Goal: Information Seeking & Learning: Find specific fact

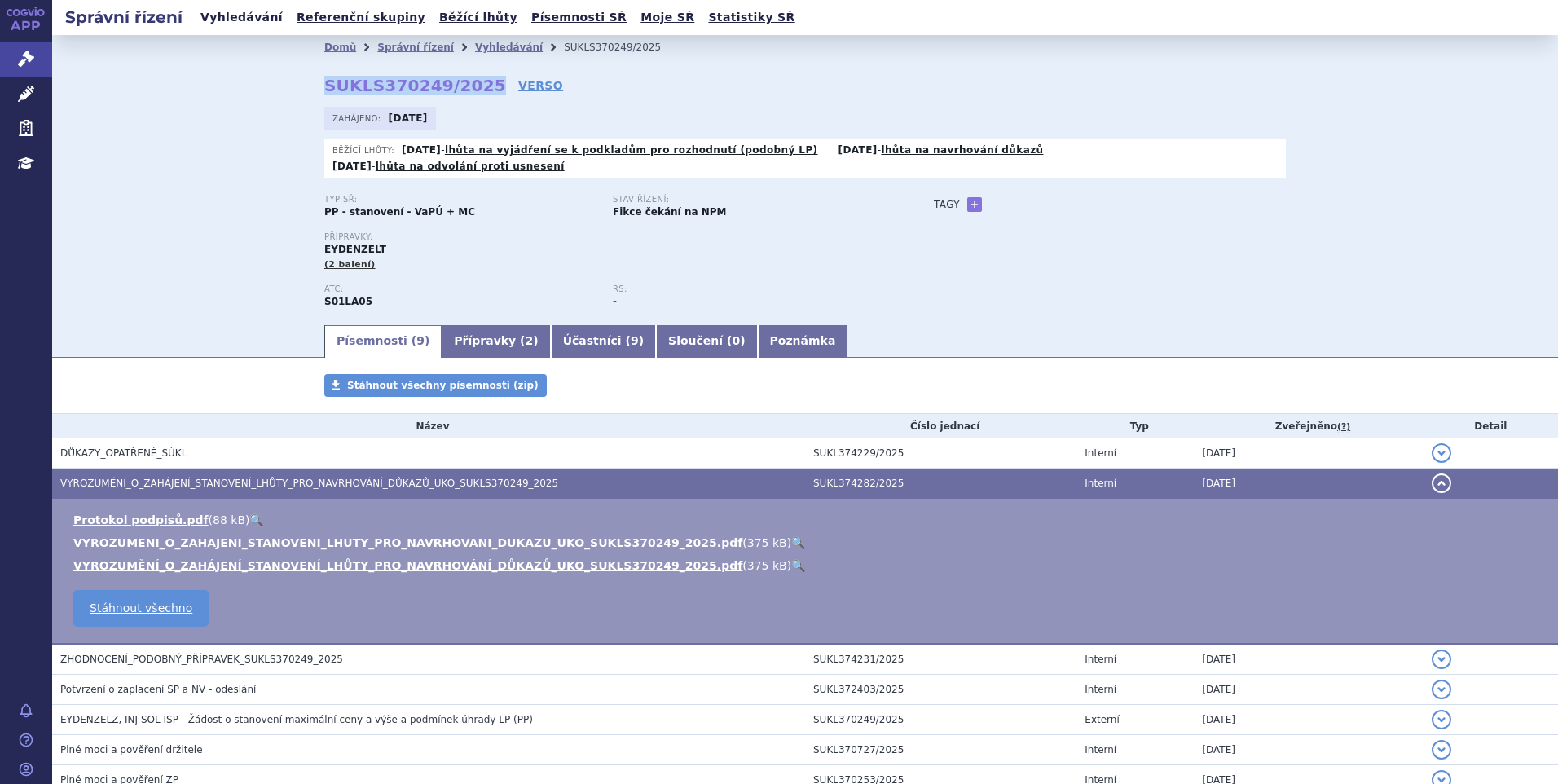
click at [228, 16] on link "Vyhledávání" at bounding box center [241, 17] width 92 height 22
click at [118, 180] on div "Domů Správní řízení Vyhledávání SUKLS370249/2025 SUKLS370249/2025 VERSO Zahájen…" at bounding box center [805, 178] width 1506 height 287
click at [766, 98] on div "Domů Správní řízení Vyhledávání SUKLS370249/2025 SUKLS370249/2025 VERSO Zahájen…" at bounding box center [804, 190] width 1026 height 262
click at [239, 11] on link "Vyhledávání" at bounding box center [241, 17] width 92 height 22
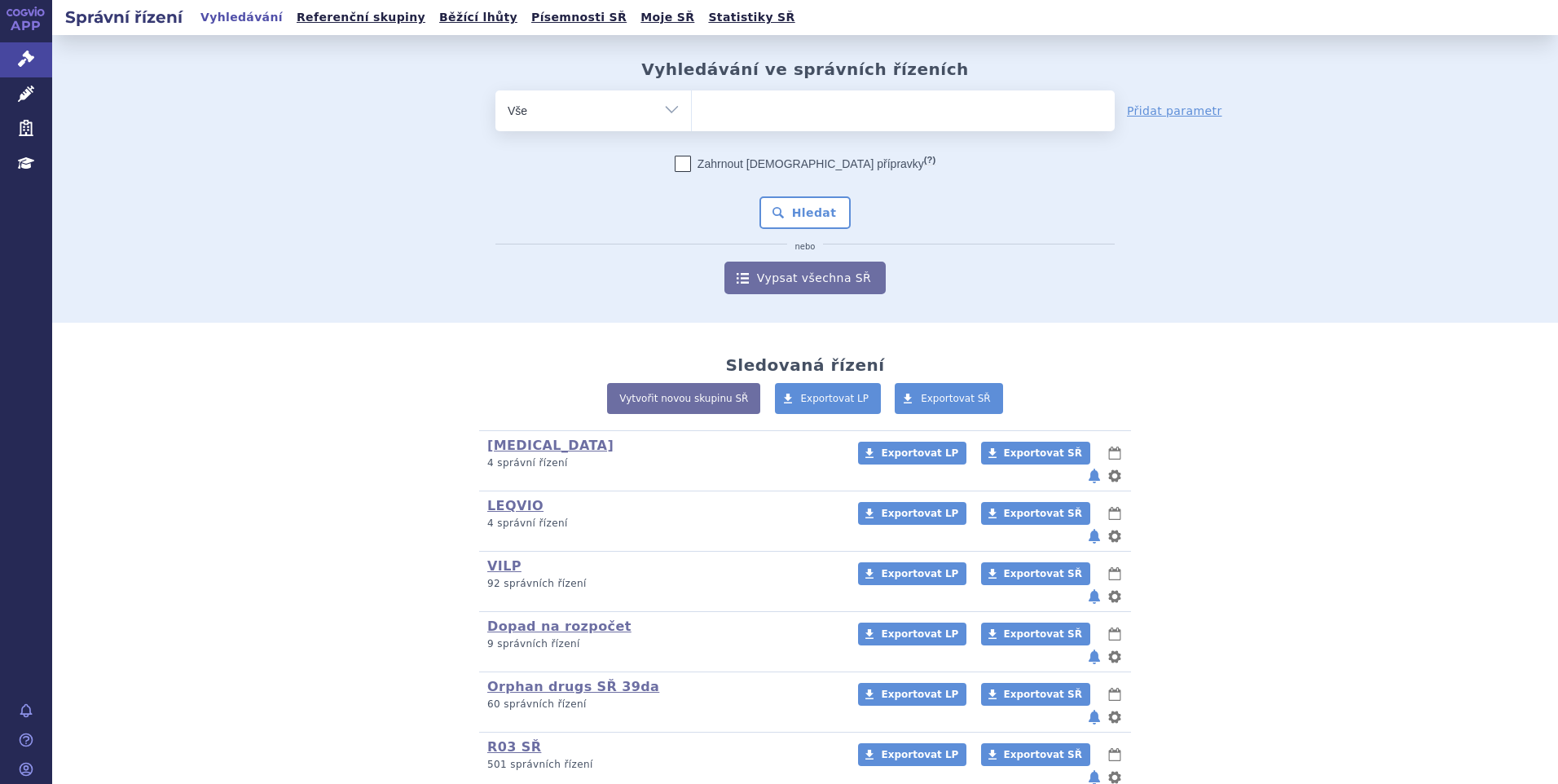
click at [834, 116] on ul at bounding box center [903, 107] width 423 height 34
click at [692, 116] on select at bounding box center [691, 110] width 1 height 41
paste input "SUKLS370249/2025"
type input "SUKLS370249/2025"
select select "SUKLS370249/2025"
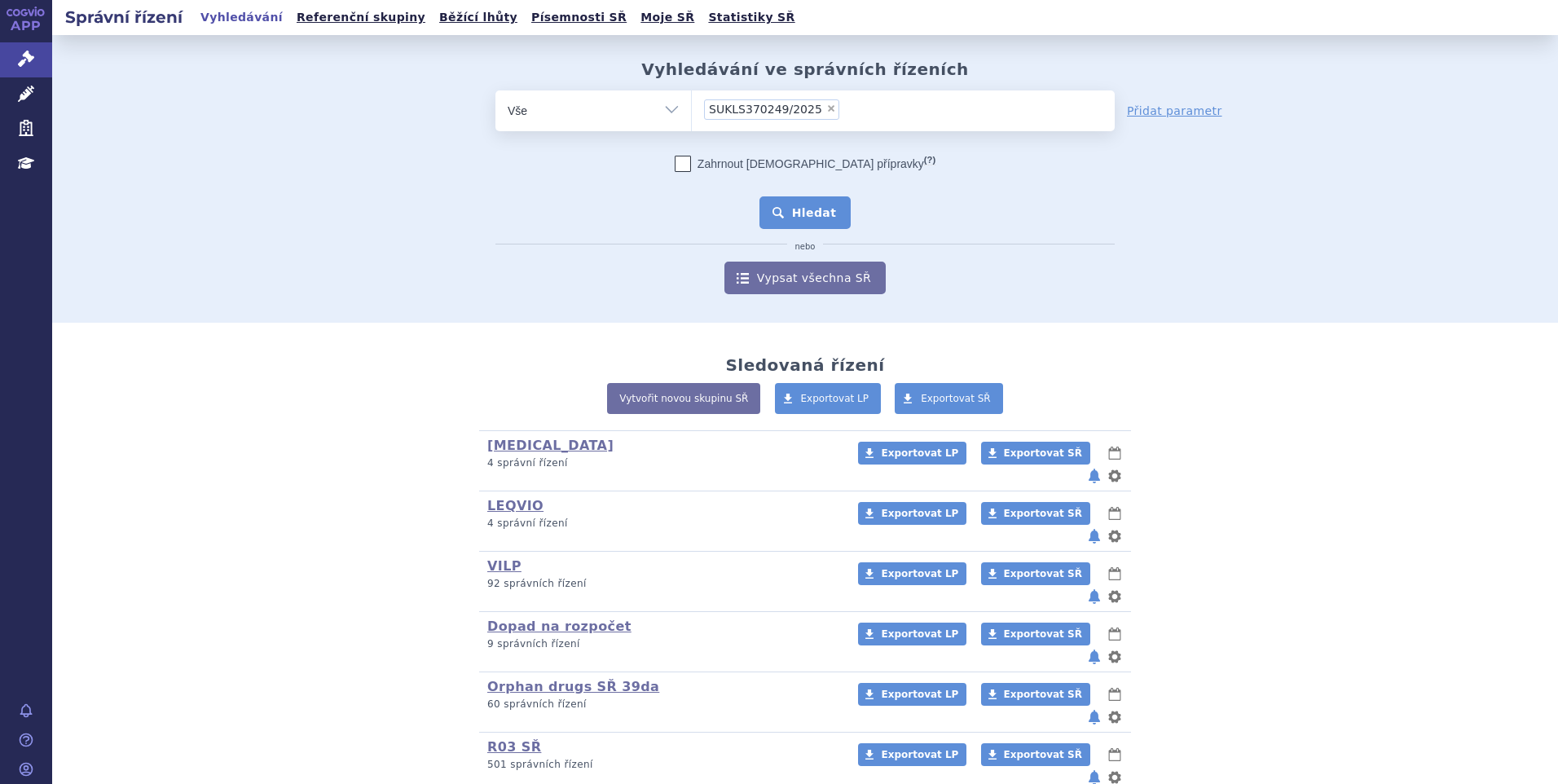
click at [791, 199] on button "Hledat" at bounding box center [805, 213] width 92 height 33
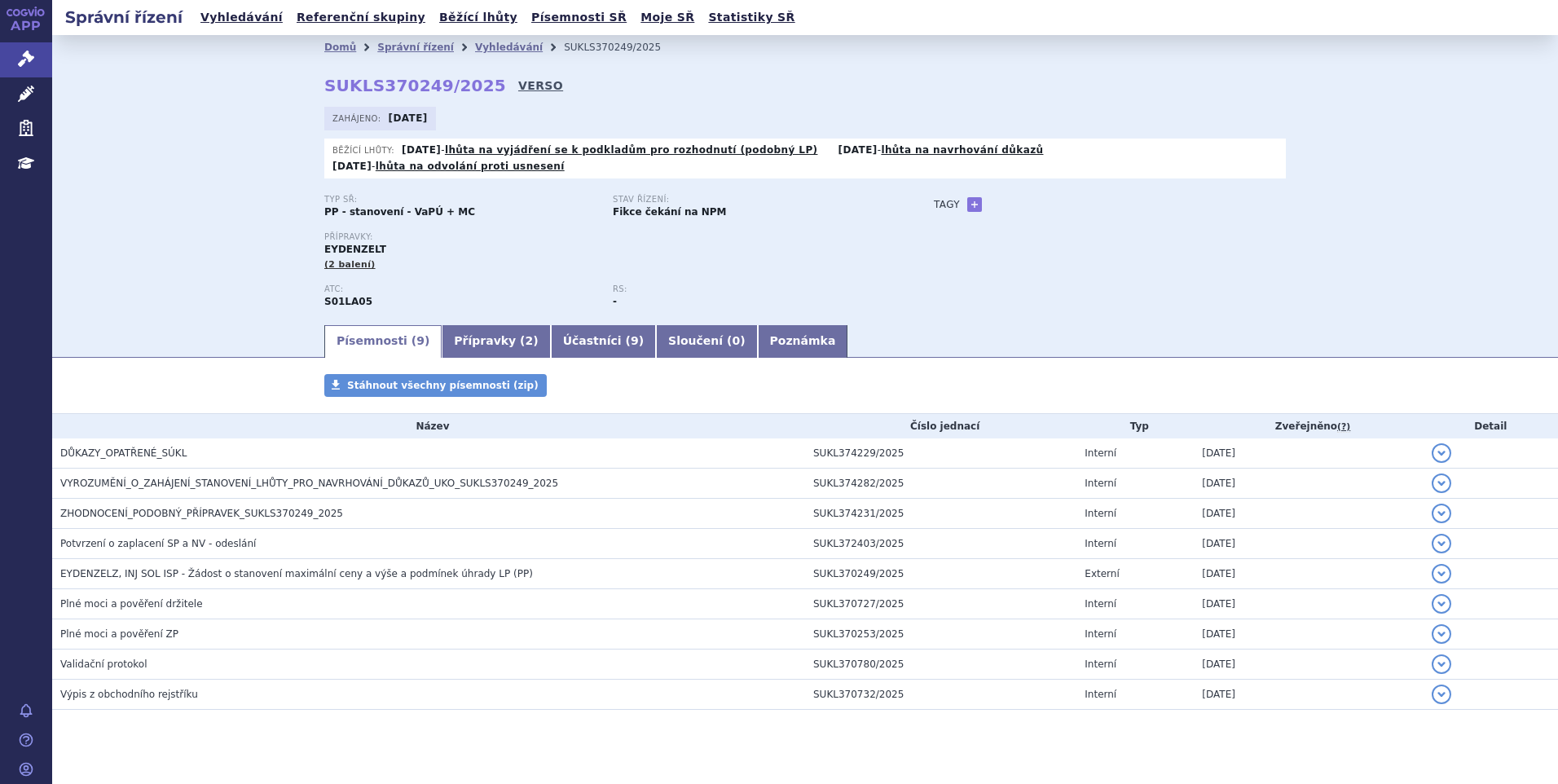
click at [518, 87] on link "VERSO" at bounding box center [540, 86] width 45 height 16
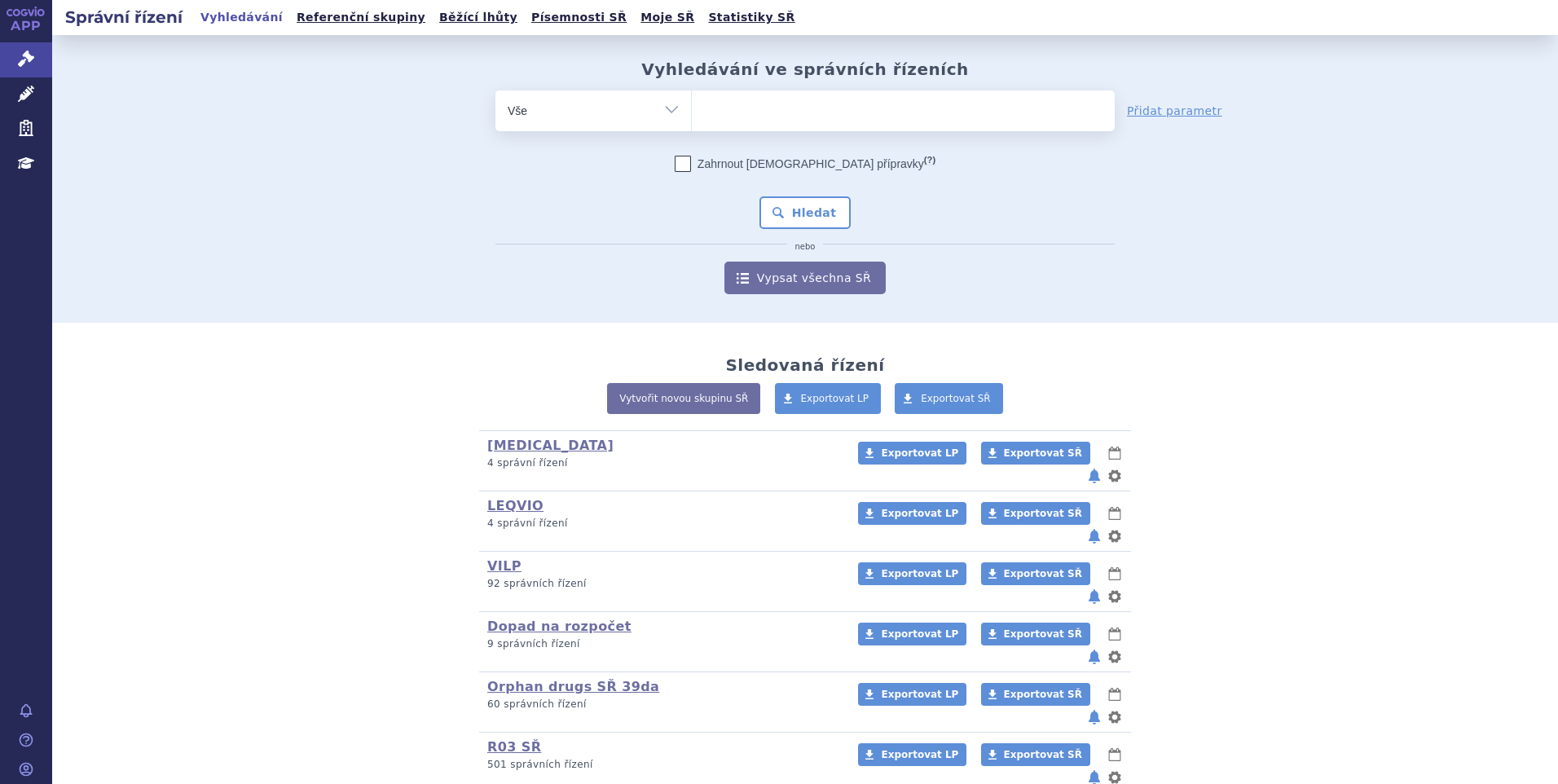
click at [751, 117] on ul at bounding box center [903, 107] width 423 height 34
click at [692, 117] on select at bounding box center [691, 110] width 1 height 41
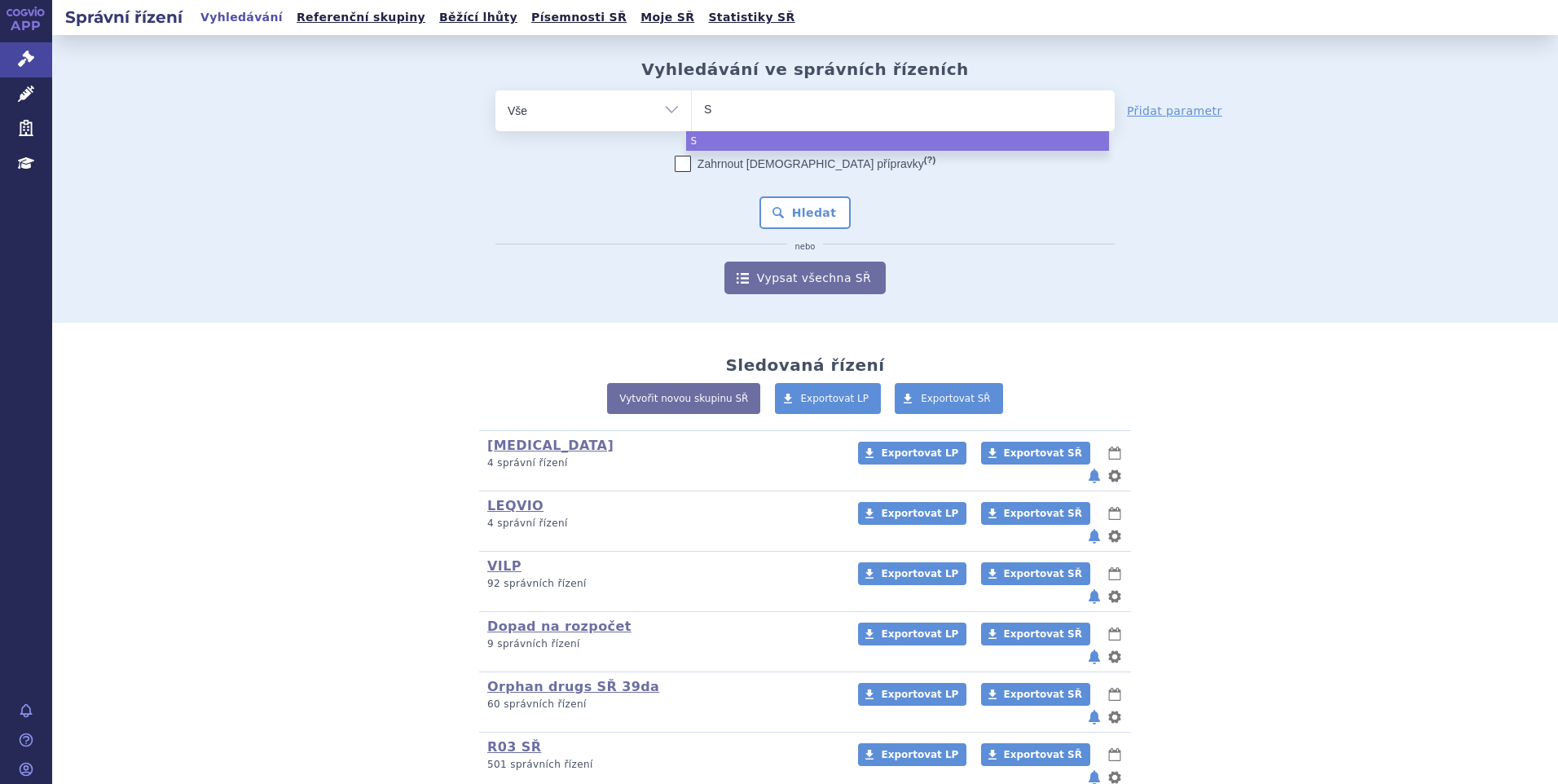
type input "SU"
type input "SUKL"
type input "SUKLS"
type input "SUKLS1"
type input "SUKLS16"
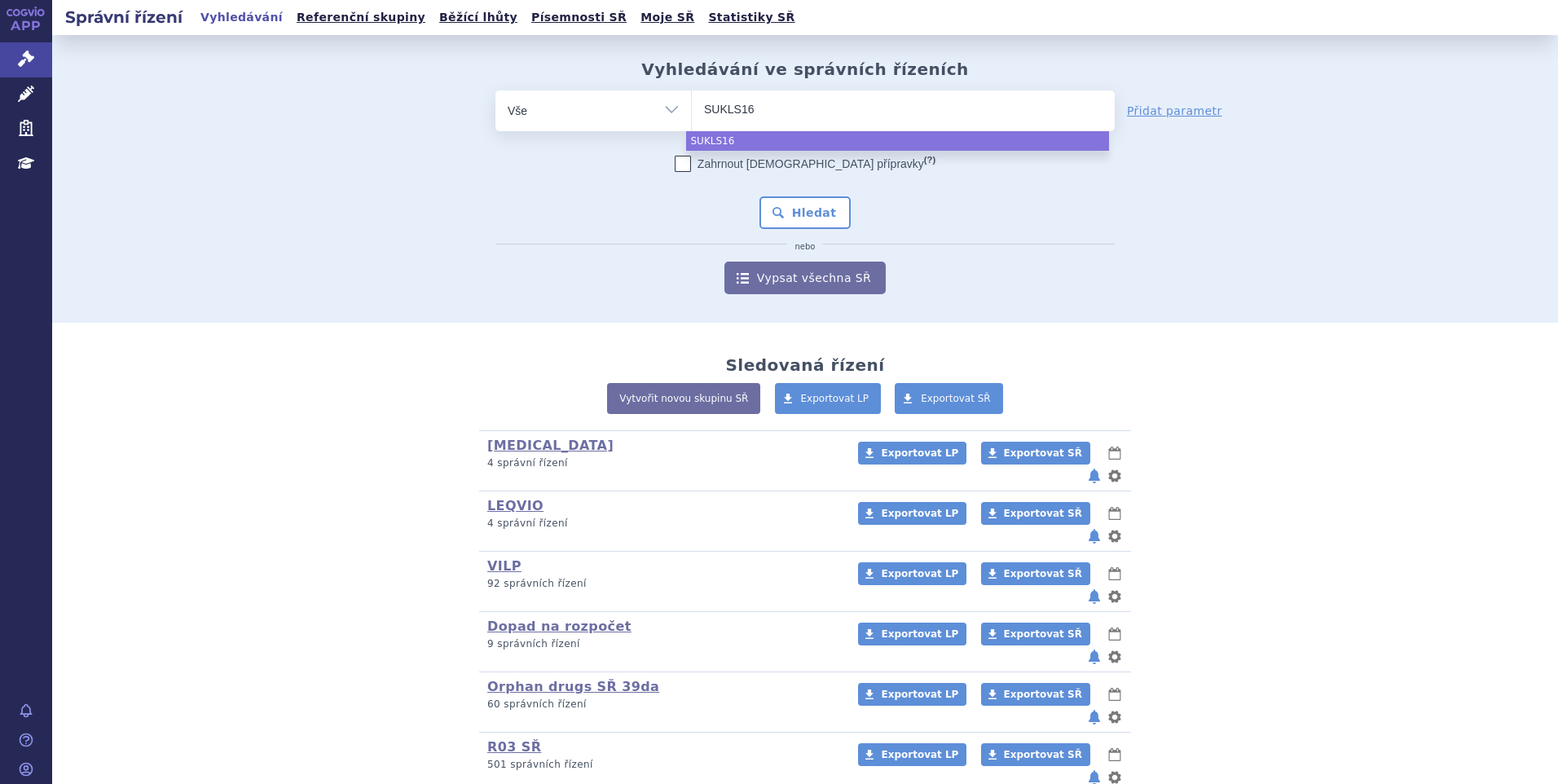
type input "SUKLS166"
type input "SUKLS16648"
type input "SUKLS166482"
type input "SUKLS166482/"
type input "SUKLS166482/2"
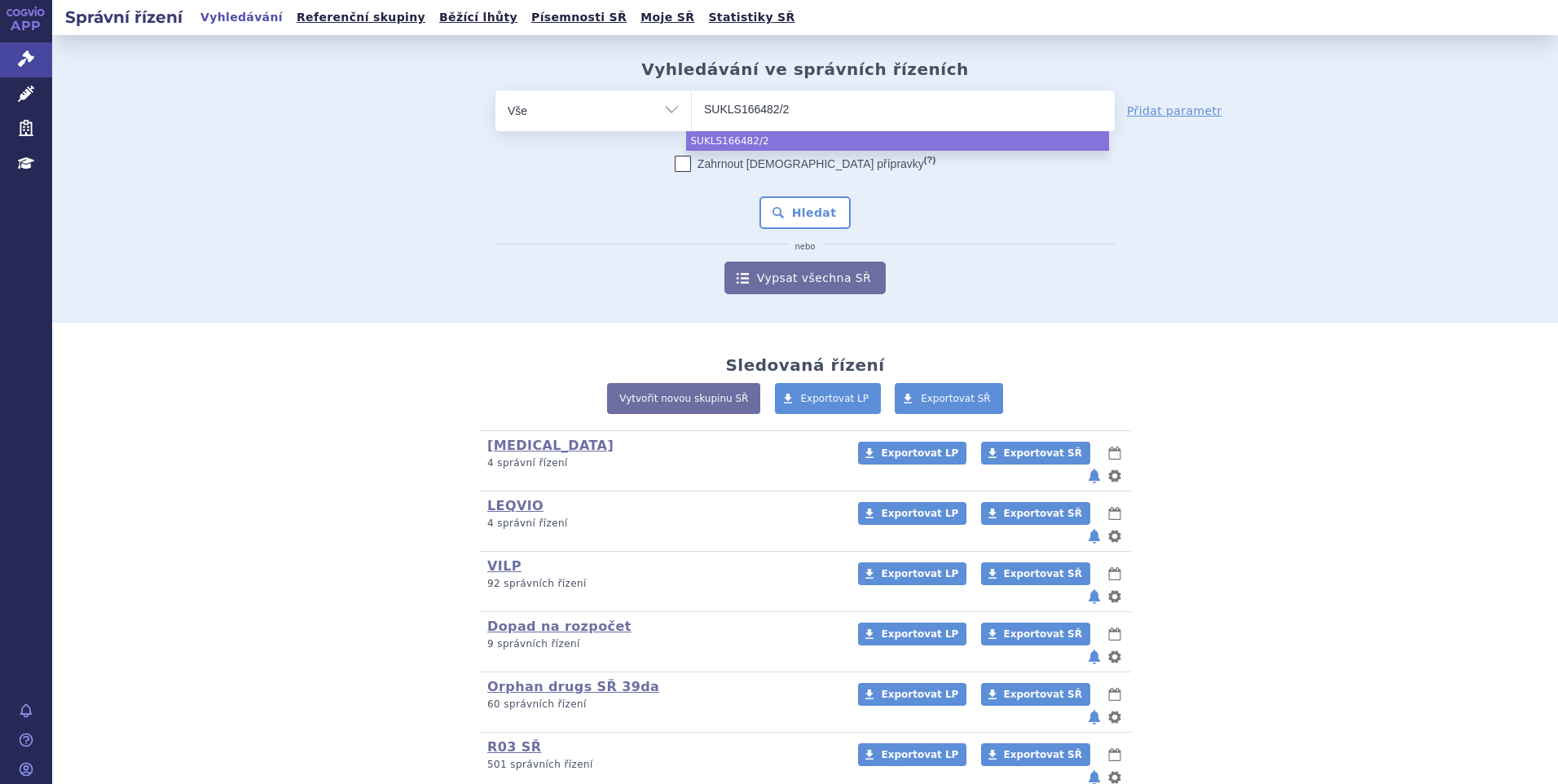
type input "SUKLS166482/20"
type input "SUKLS166482/2025"
select select "SUKLS166482/2025"
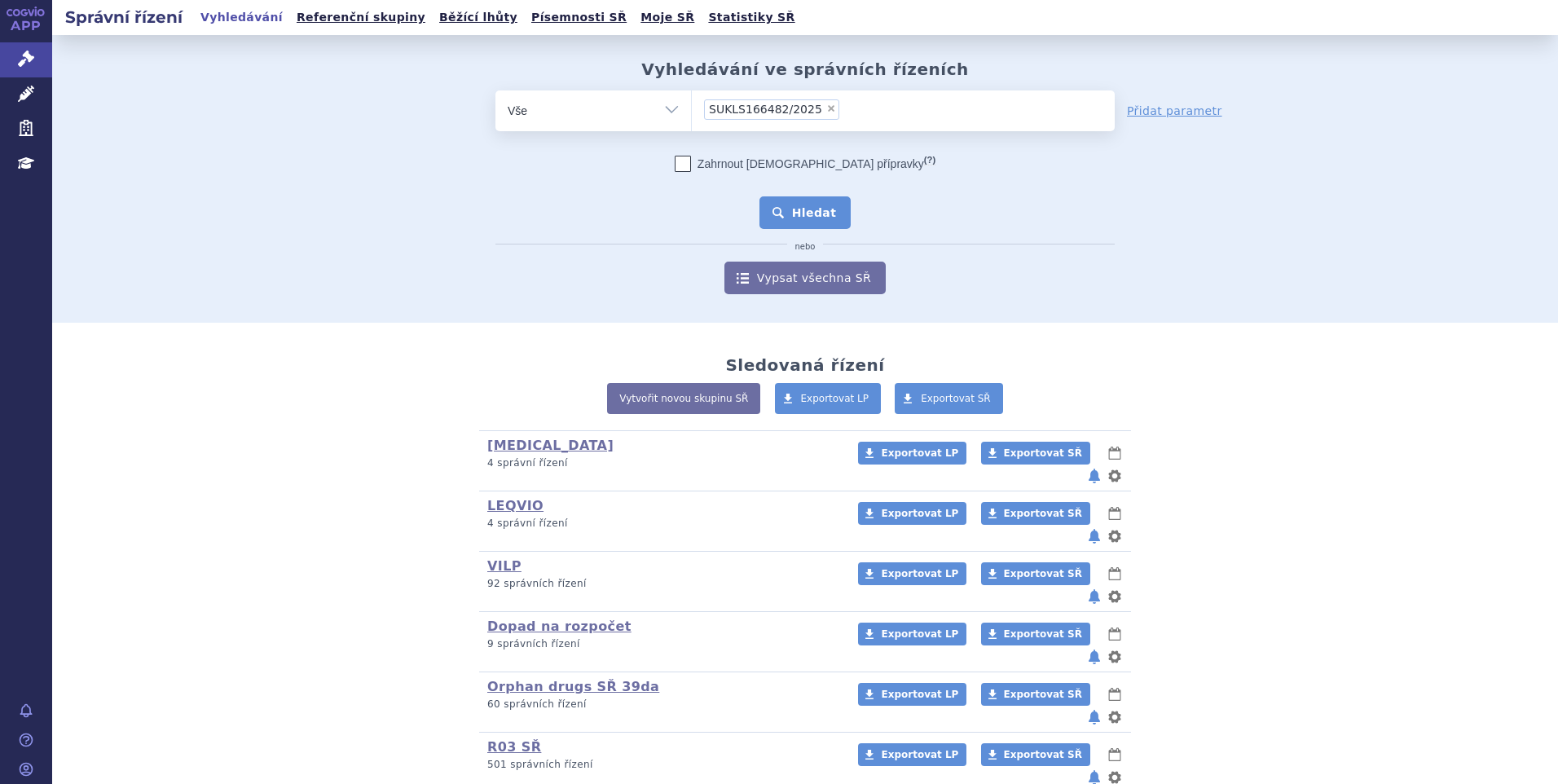
click at [799, 212] on button "Hledat" at bounding box center [805, 213] width 92 height 33
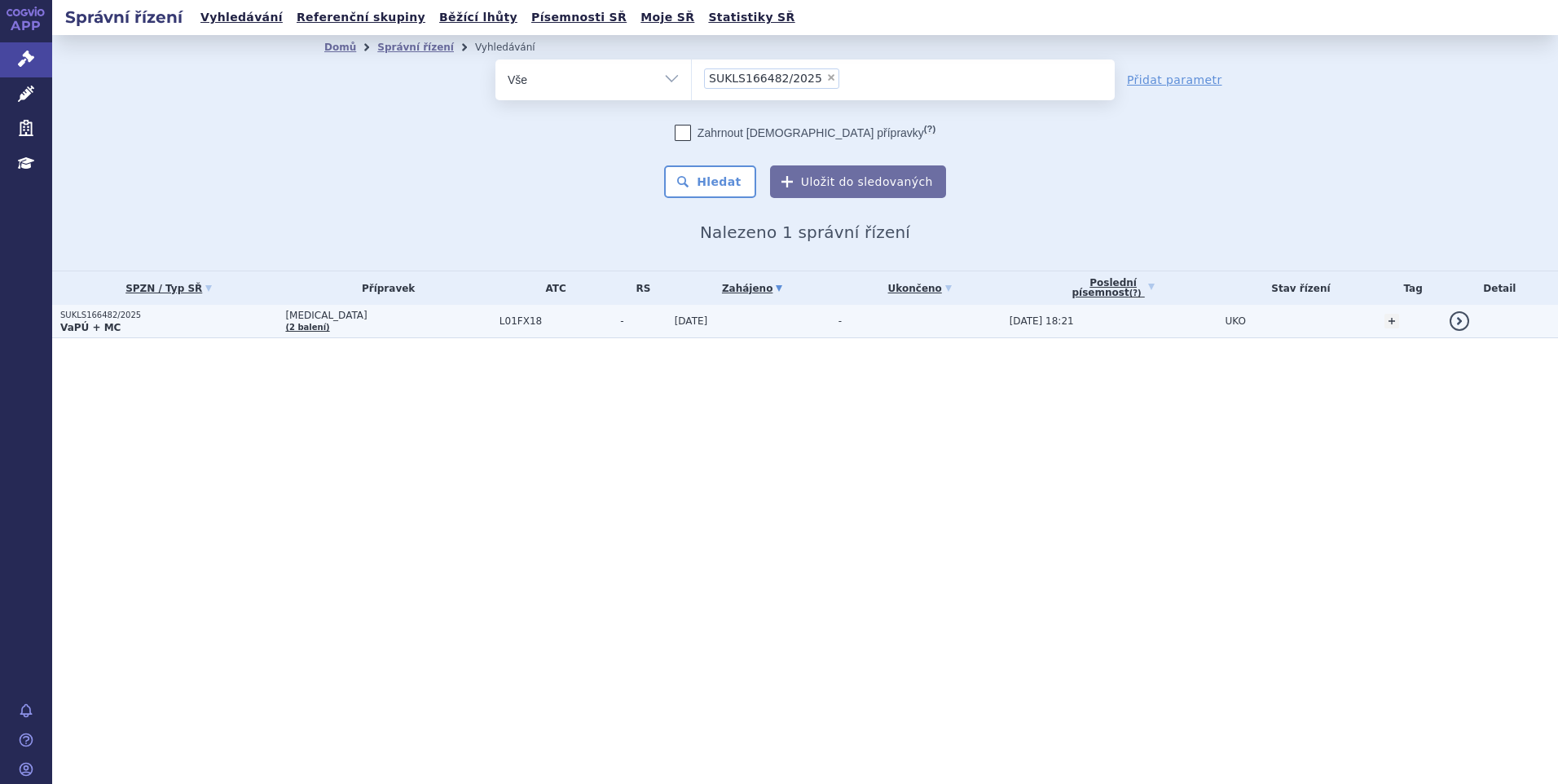
drag, startPoint x: 0, startPoint y: 0, endPoint x: 192, endPoint y: 323, distance: 375.8
click at [192, 323] on p "VaPÚ + MC" at bounding box center [168, 327] width 217 height 13
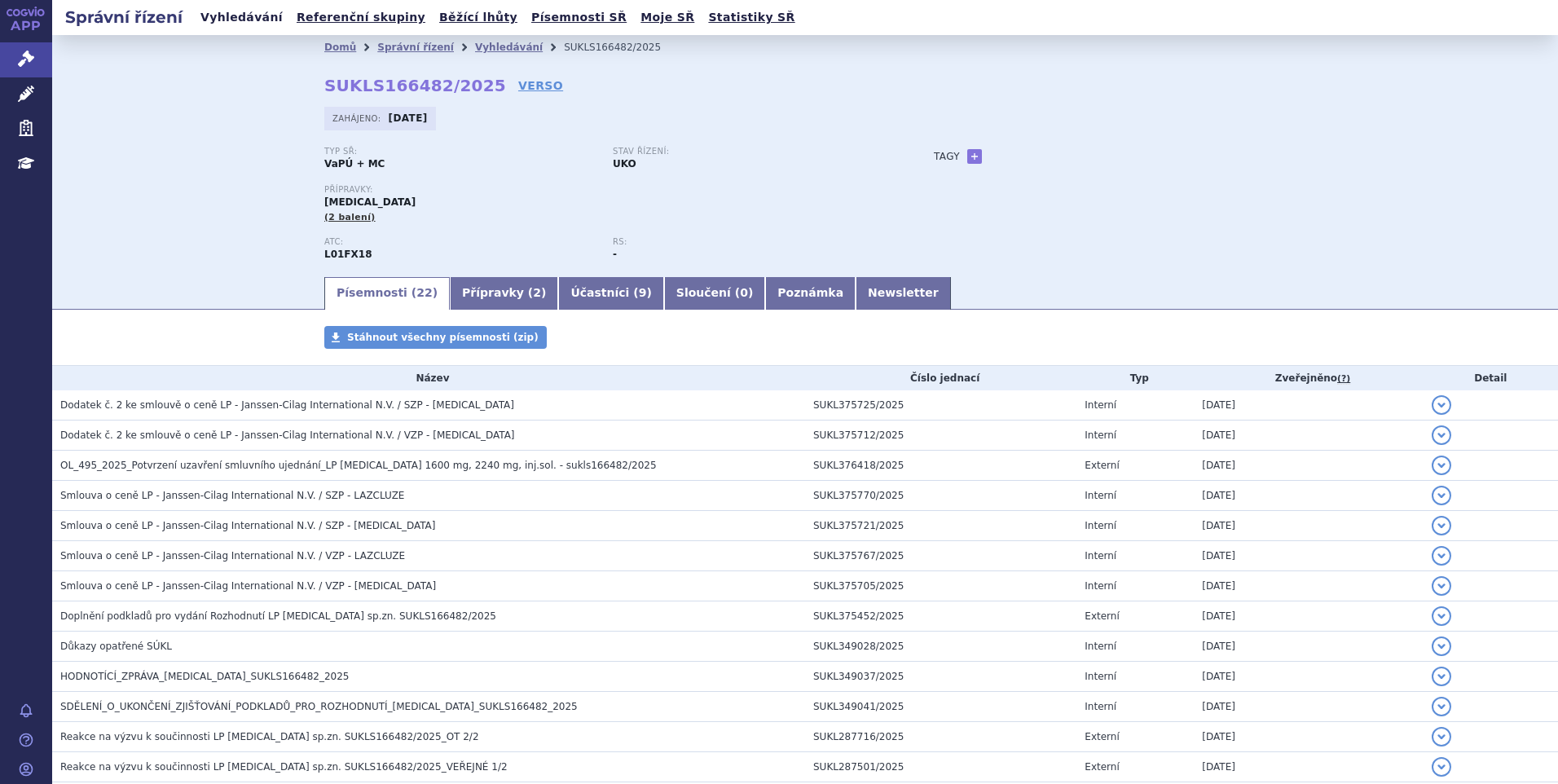
click at [220, 12] on link "Vyhledávání" at bounding box center [241, 17] width 92 height 22
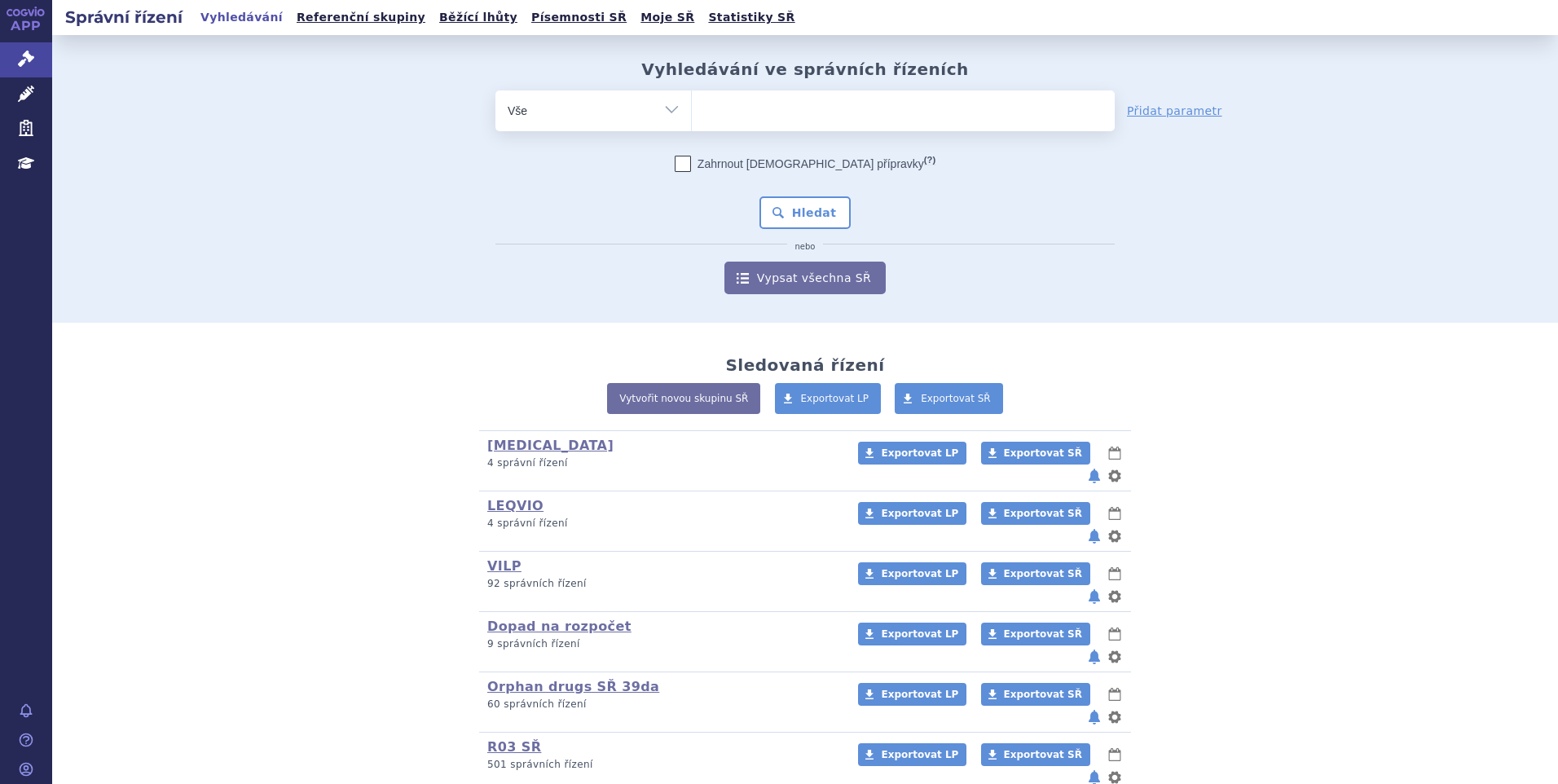
type input "SUKLS295576/2024"
select select "SUKLS295576/2024"
click at [776, 185] on div "Zahrnout [DEMOGRAPHIC_DATA] přípravky (?) Hledat nebo Vypsat všechna SŘ" at bounding box center [805, 225] width 620 height 139
click at [777, 199] on button "Hledat" at bounding box center [805, 213] width 92 height 33
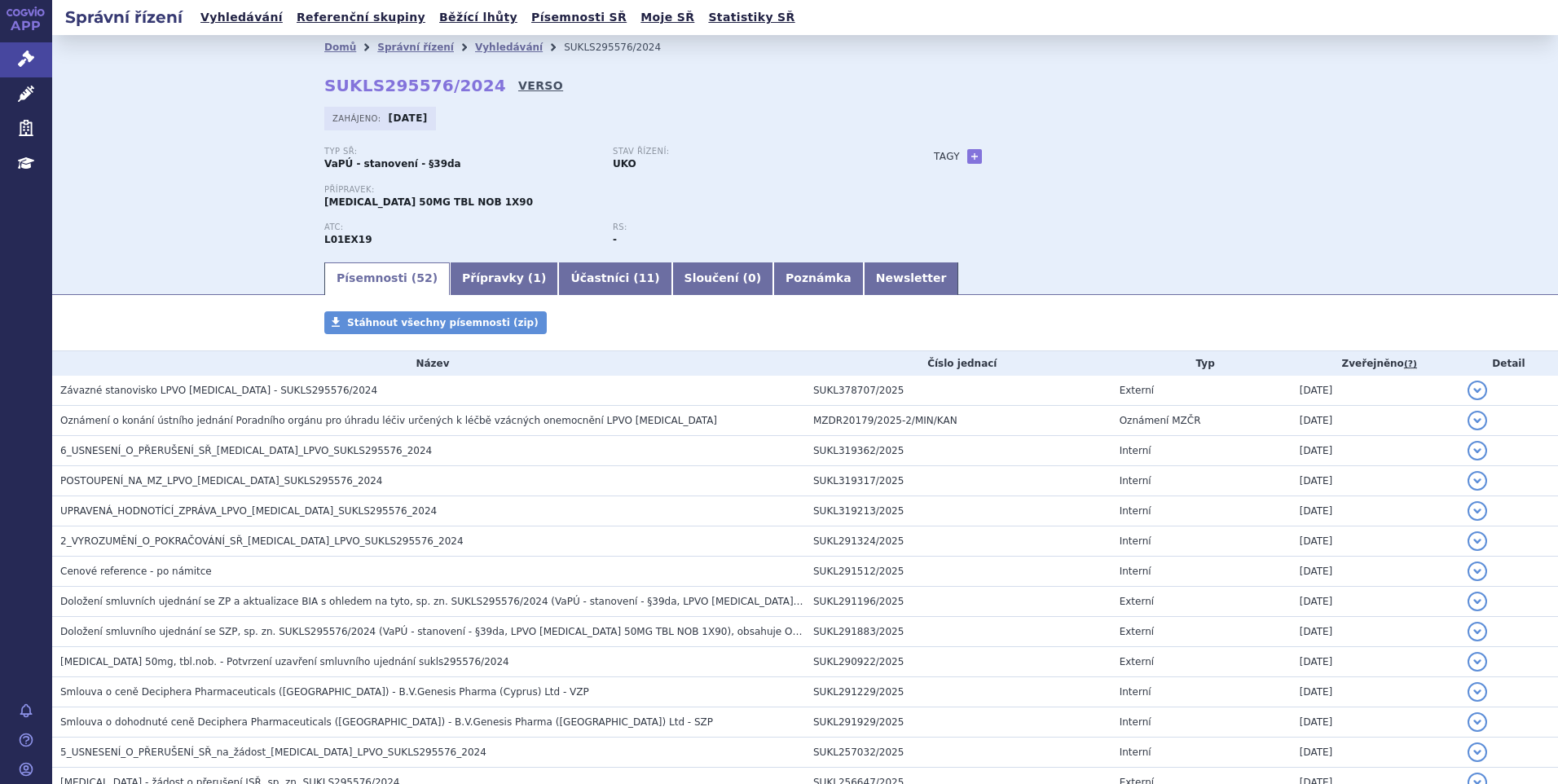
click at [518, 83] on link "VERSO" at bounding box center [540, 86] width 45 height 16
click at [228, 15] on link "Vyhledávání" at bounding box center [241, 17] width 92 height 22
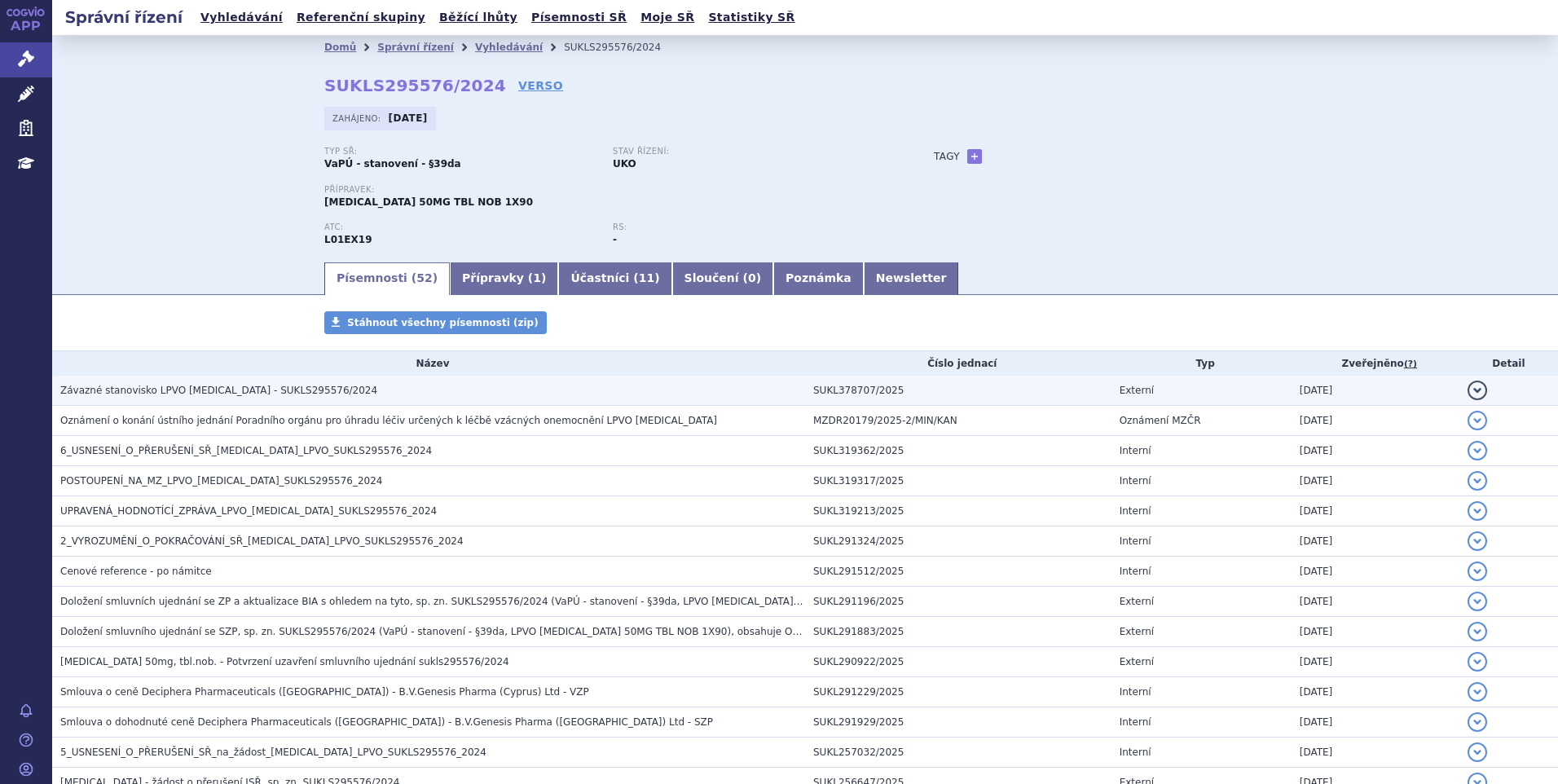
click at [302, 376] on td "Závazné stanovisko LPVO [MEDICAL_DATA] - SUKLS295576/2024" at bounding box center [429, 390] width 753 height 30
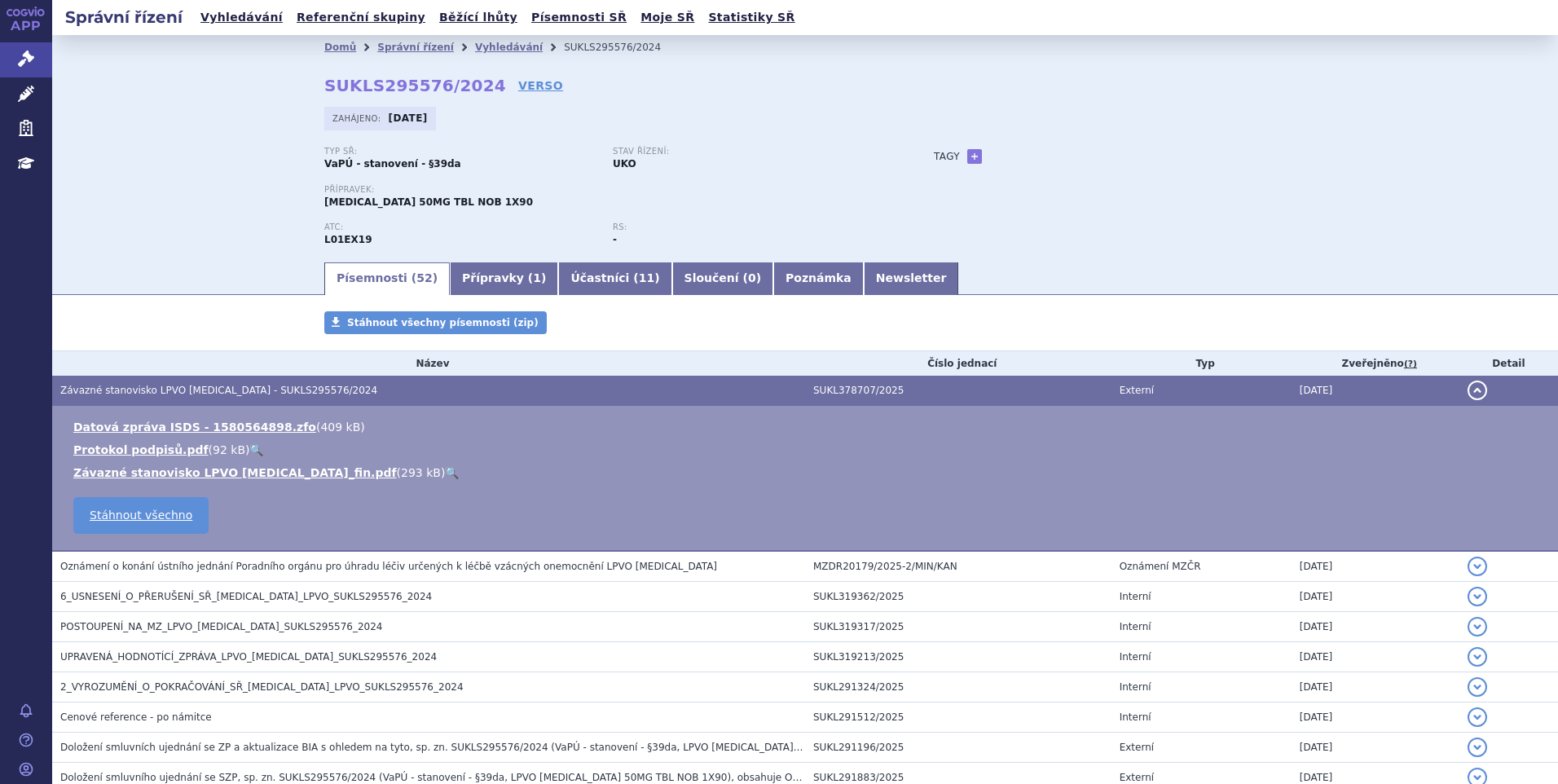
click at [445, 470] on link "🔍" at bounding box center [451, 472] width 14 height 13
click at [518, 90] on link "VERSO" at bounding box center [540, 86] width 45 height 16
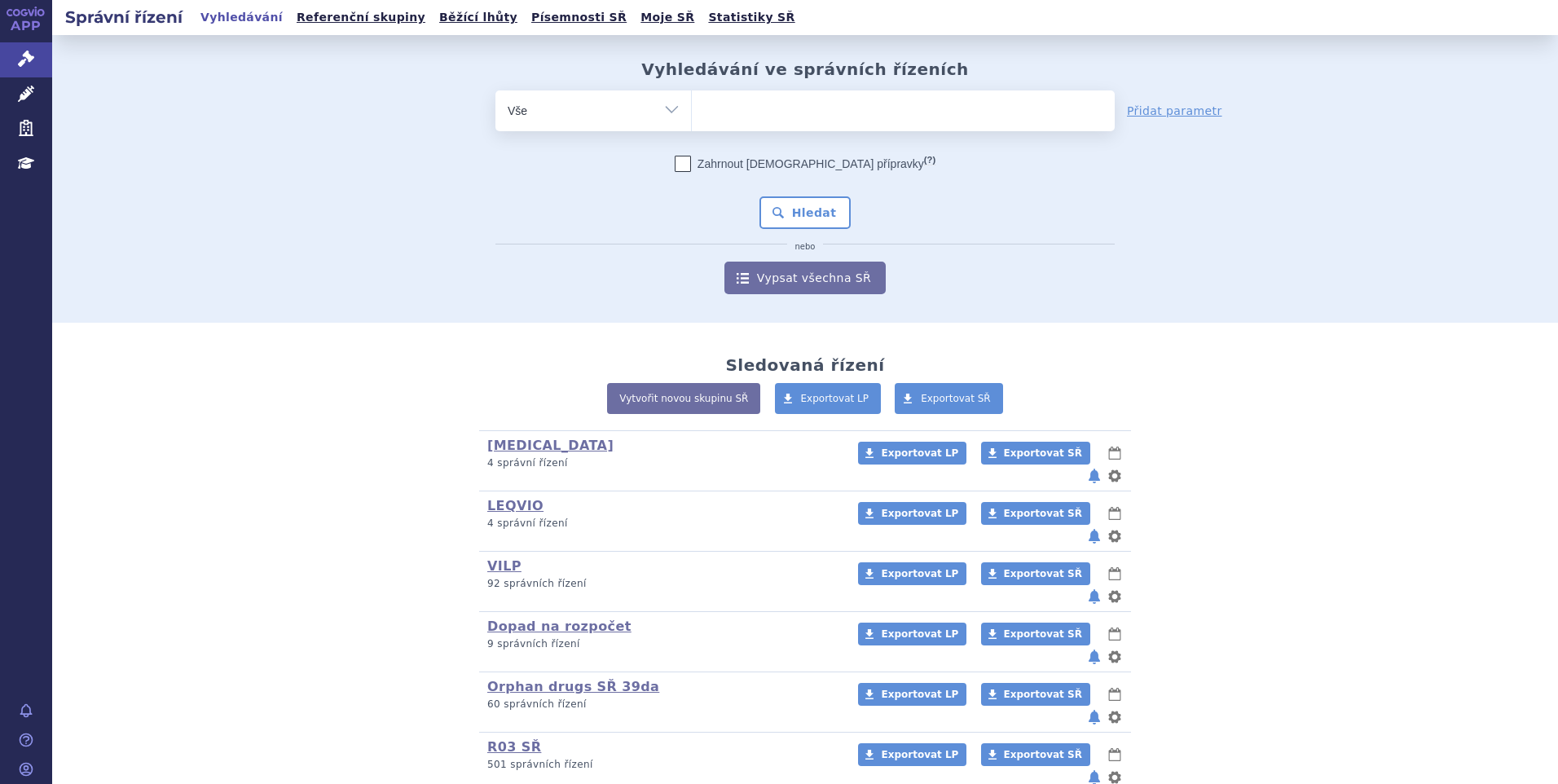
click at [741, 108] on ul at bounding box center [903, 107] width 423 height 34
click at [692, 108] on select at bounding box center [691, 110] width 1 height 41
paste input "SUKLS370249/2025"
type input "SUKLS370249/2025"
select select "SUKLS370249/2025"
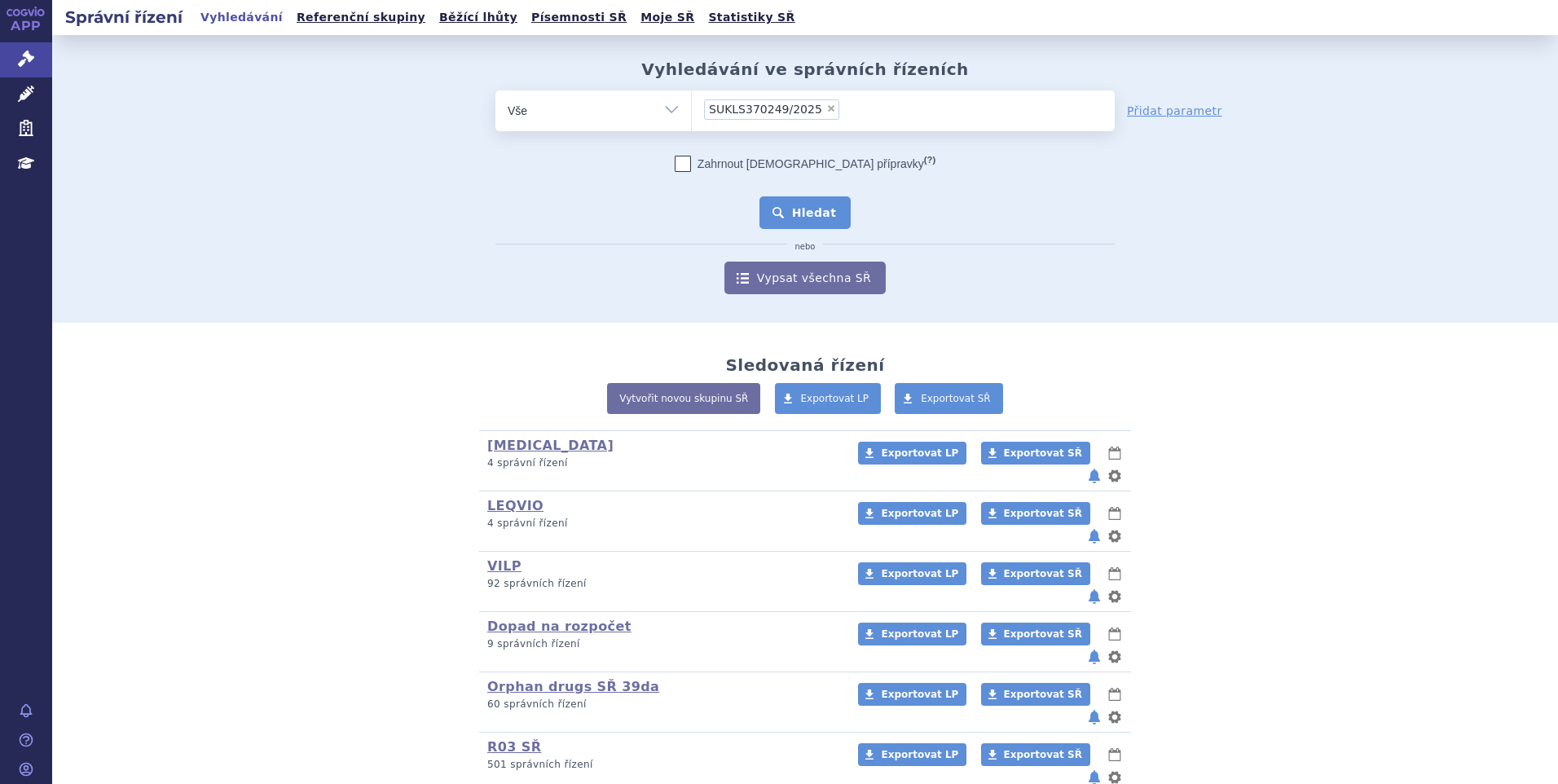
click at [793, 216] on button "Hledat" at bounding box center [805, 213] width 92 height 33
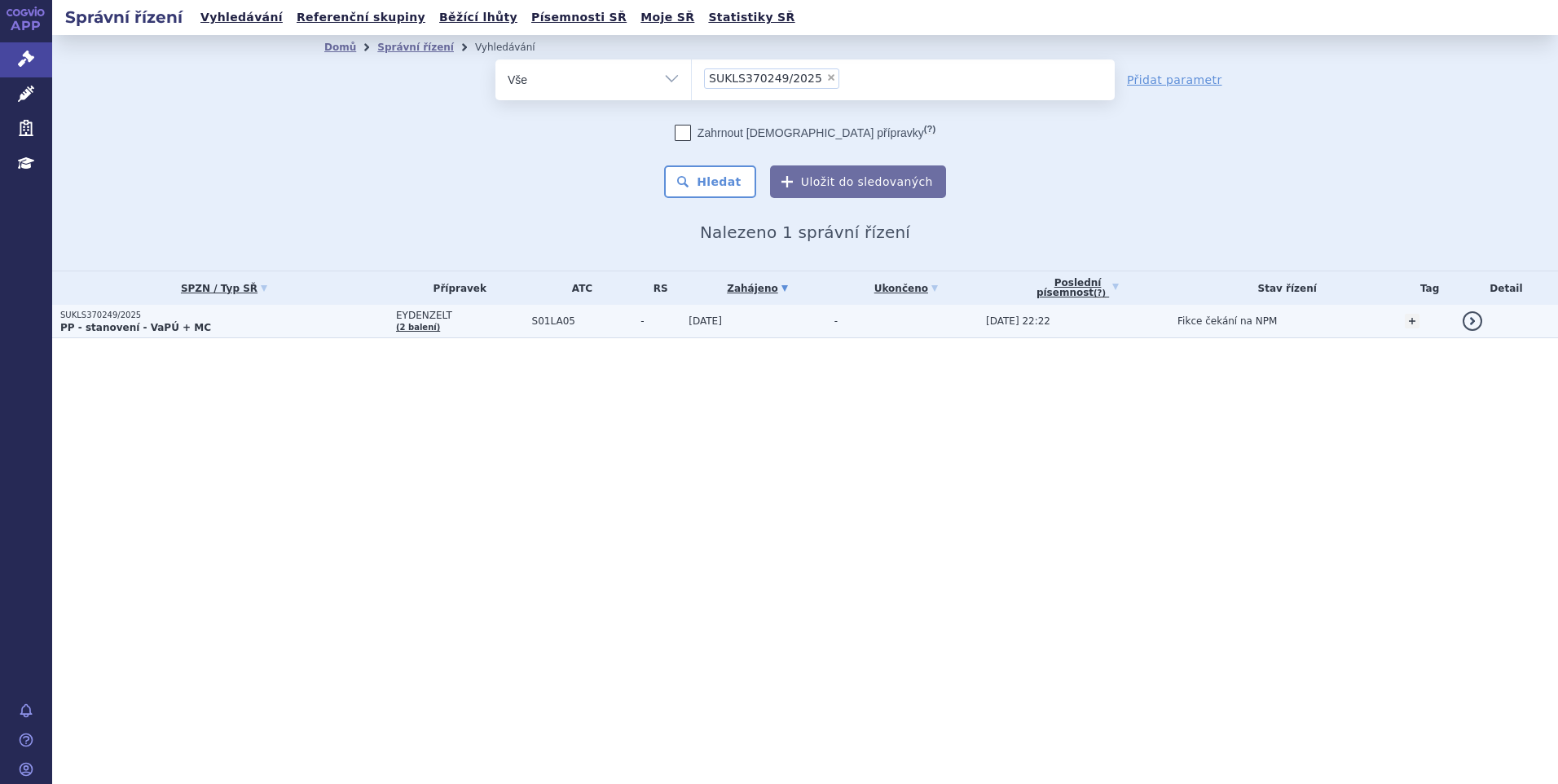
click at [169, 329] on strong "PP - stanovení - VaPÚ + MC" at bounding box center [135, 327] width 151 height 11
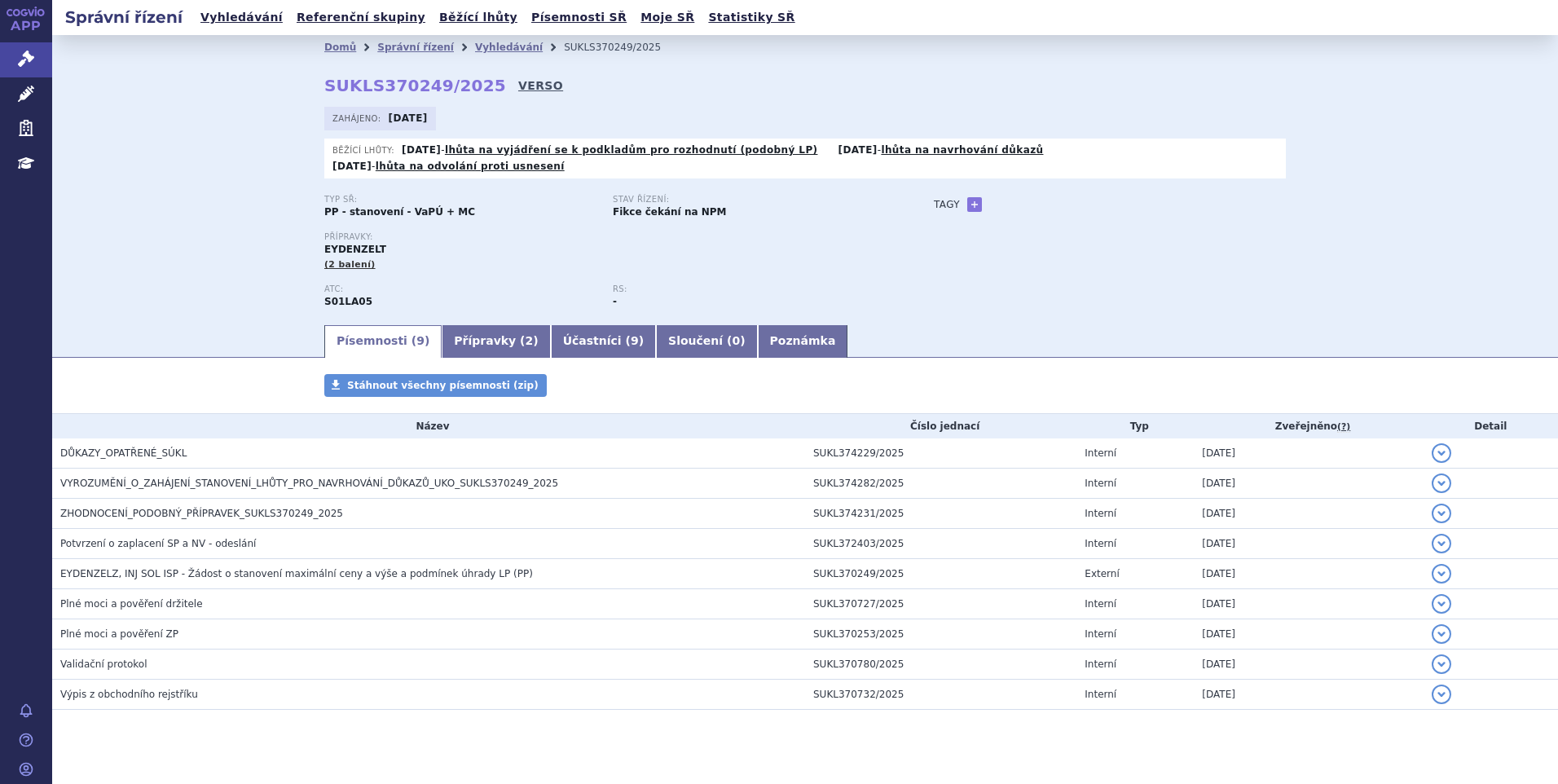
click at [518, 81] on link "VERSO" at bounding box center [540, 86] width 45 height 16
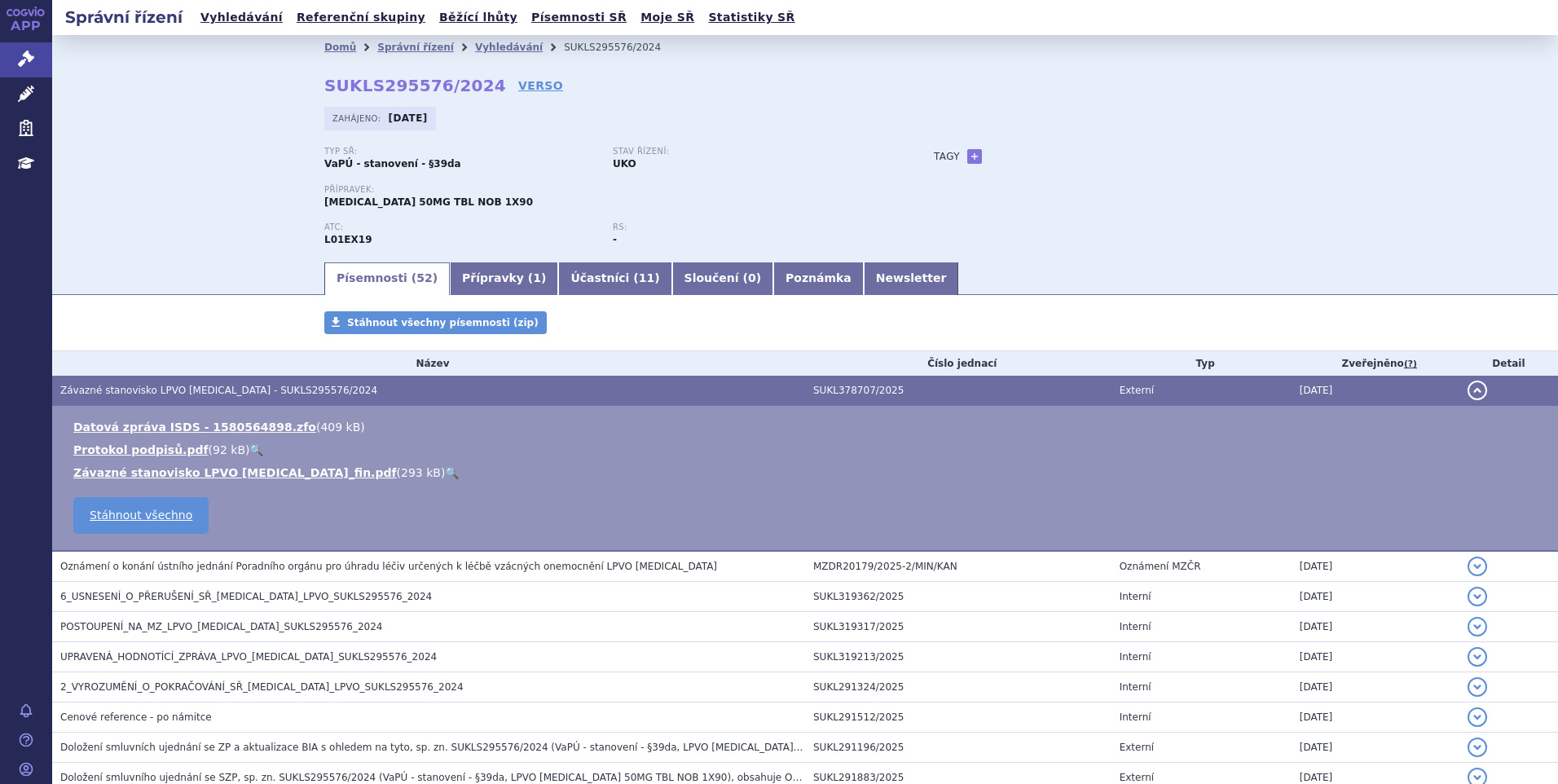
scroll to position [81, 0]
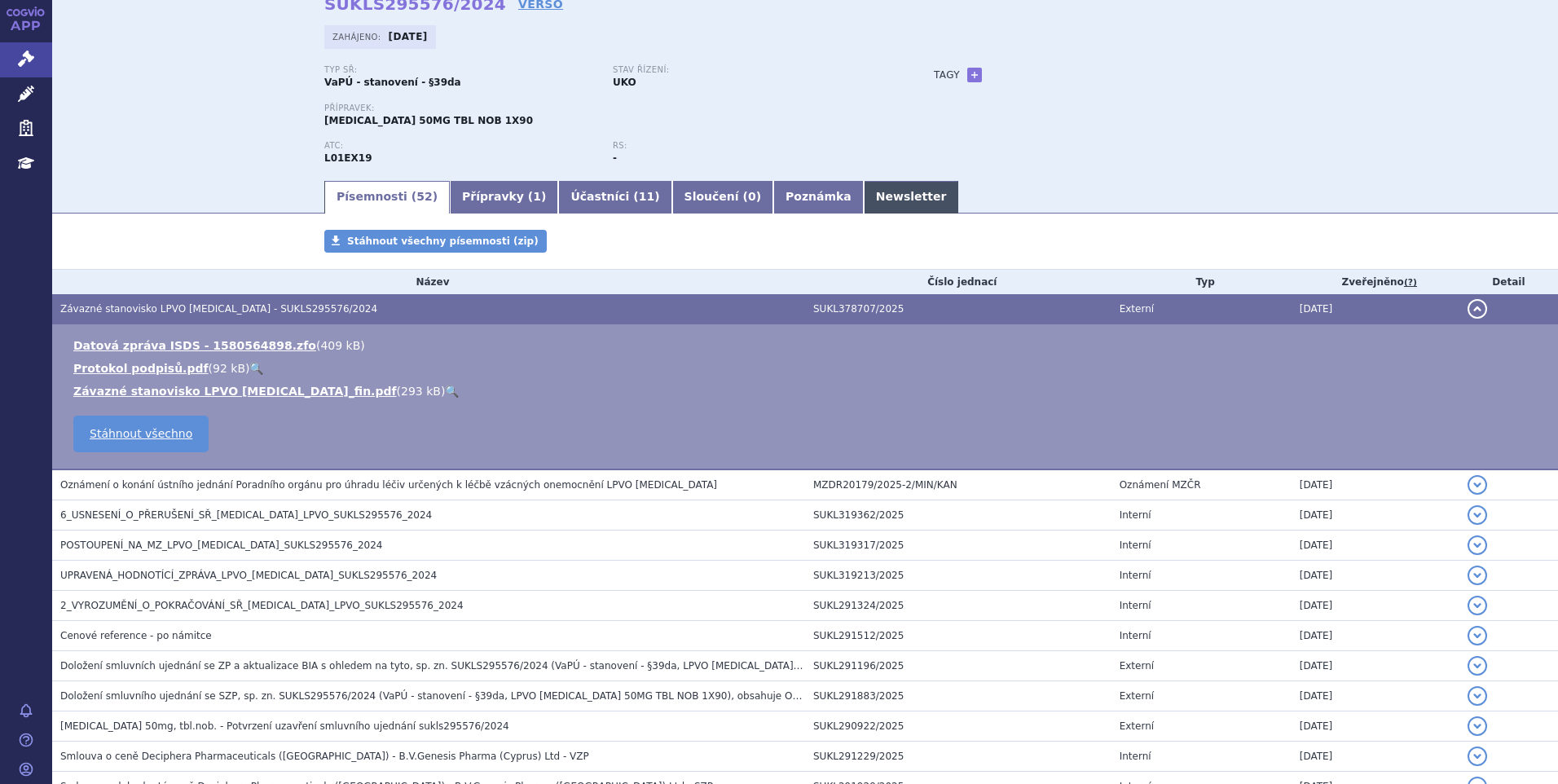
click at [864, 199] on link "Newsletter" at bounding box center [911, 197] width 95 height 33
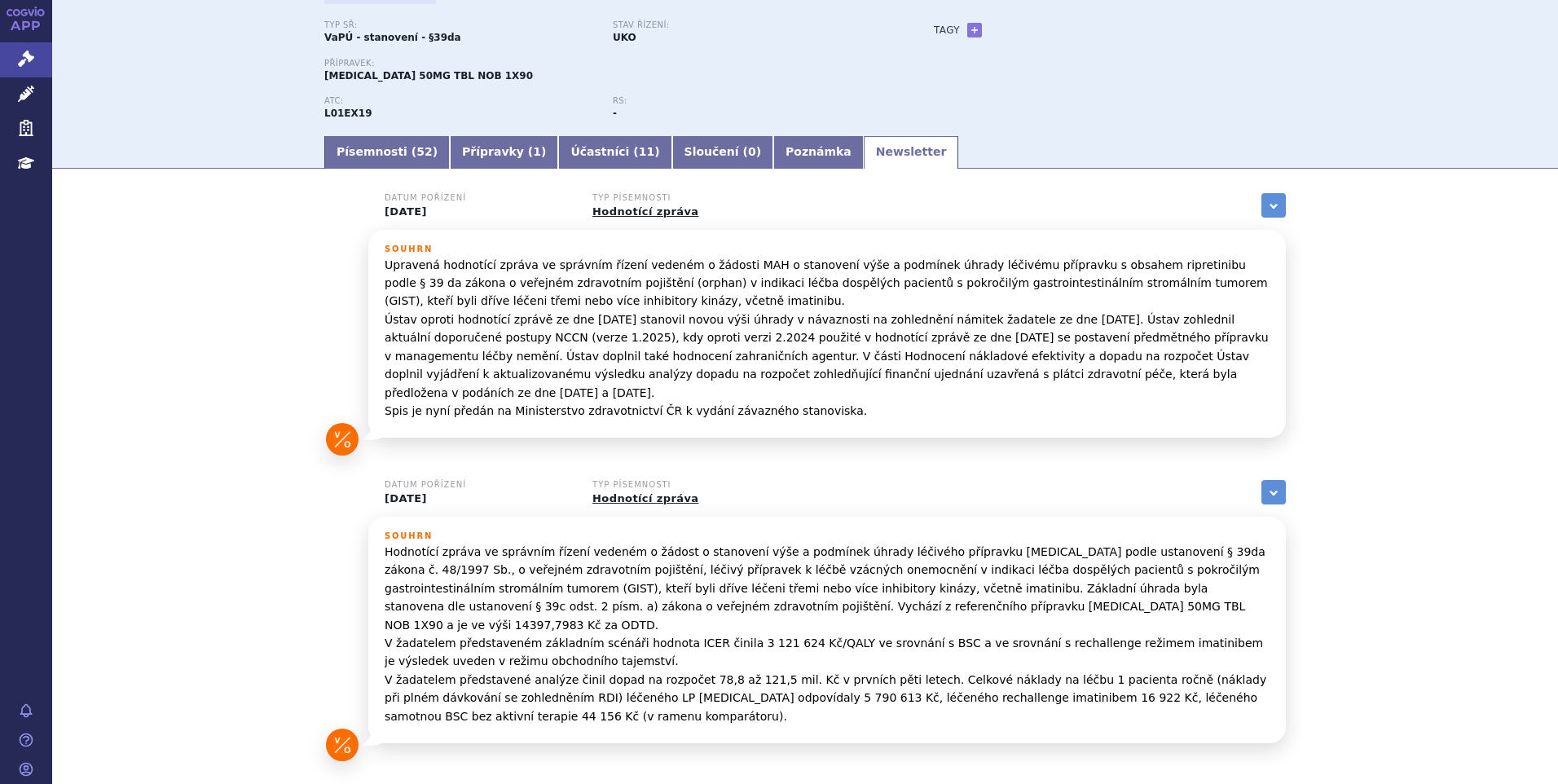
scroll to position [87, 0]
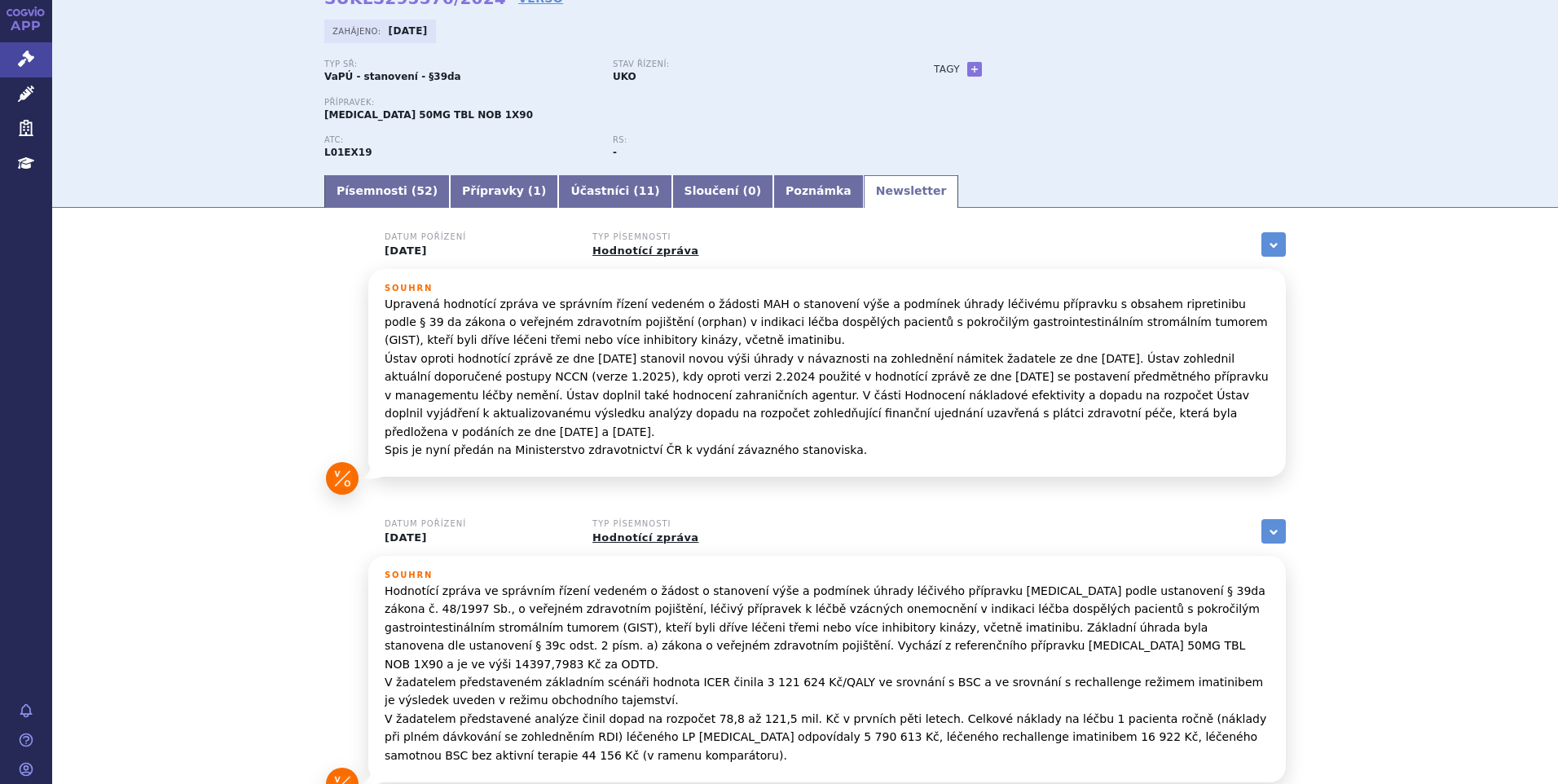
drag, startPoint x: 436, startPoint y: 250, endPoint x: 373, endPoint y: 249, distance: 63.0
click at [373, 249] on div "Datum pořízení [DATE] Typ písemnosti Hodnotící zpráva zobrazit vše" at bounding box center [827, 250] width 917 height 37
drag, startPoint x: 373, startPoint y: 249, endPoint x: 389, endPoint y: 302, distance: 55.4
click at [389, 302] on p "Upravená hodnotící zpráva ve správním řízení vedeném o žádosti MAH o stanovení …" at bounding box center [827, 377] width 885 height 164
drag, startPoint x: 379, startPoint y: 304, endPoint x: 513, endPoint y: 301, distance: 134.0
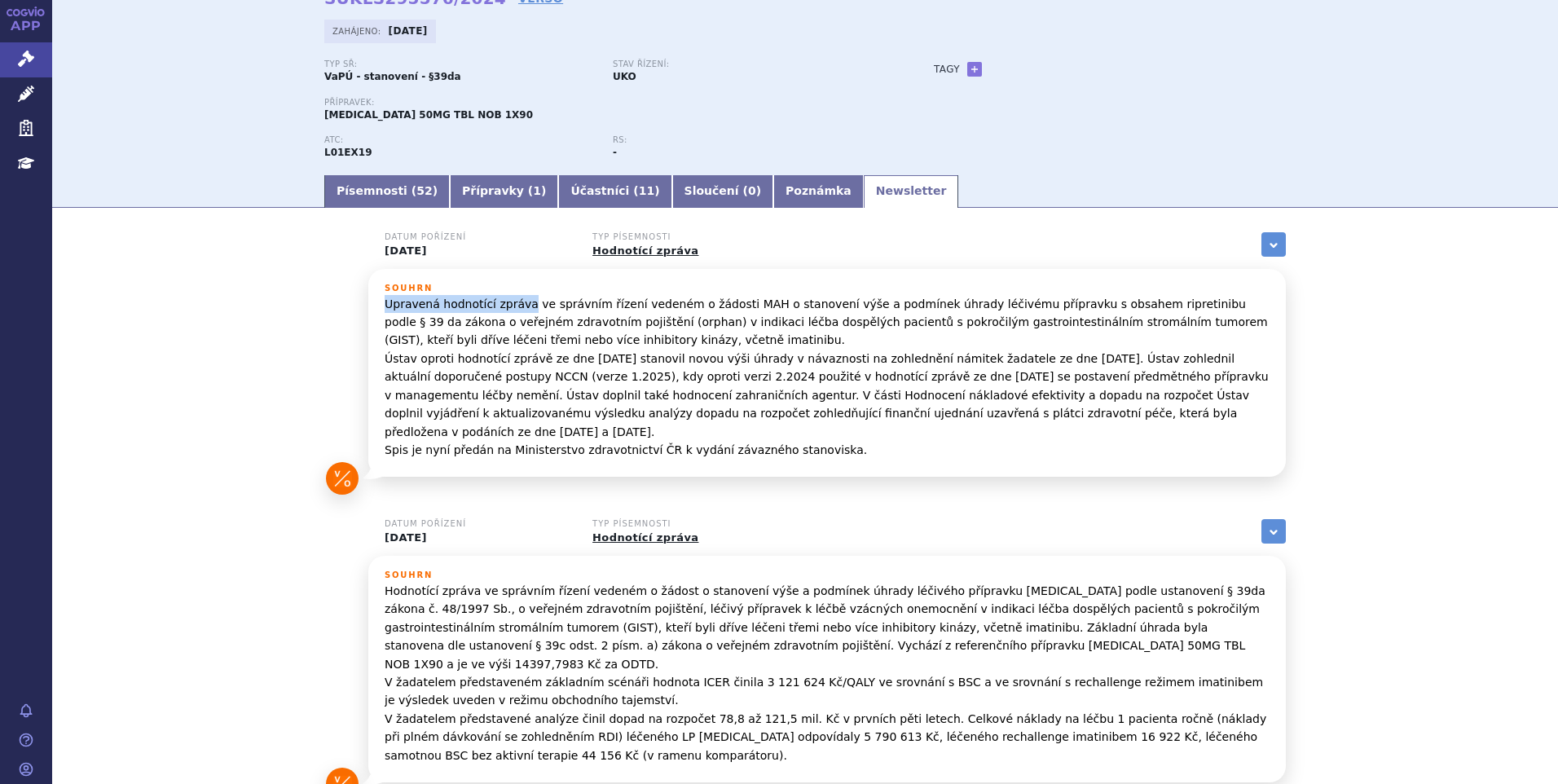
click at [513, 301] on p "Upravená hodnotící zpráva ve správním řízení vedeném o žádosti MAH o stanovení …" at bounding box center [827, 377] width 885 height 164
drag, startPoint x: 513, startPoint y: 301, endPoint x: 567, endPoint y: 312, distance: 55.1
click at [567, 312] on p "Upravená hodnotící zpráva ve správním řízení vedeném o žádosti MAH o stanovení …" at bounding box center [827, 377] width 885 height 164
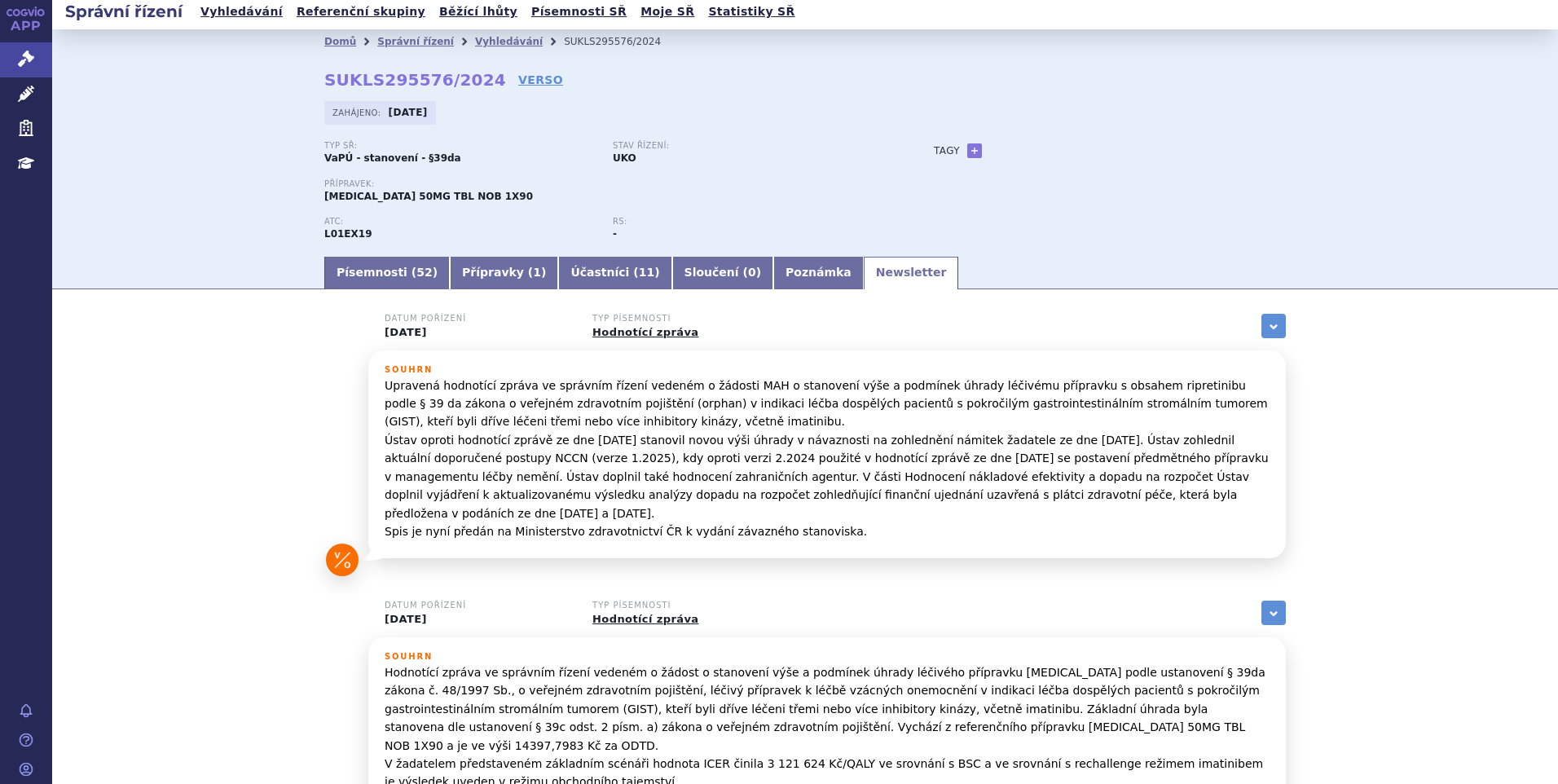
scroll to position [0, 0]
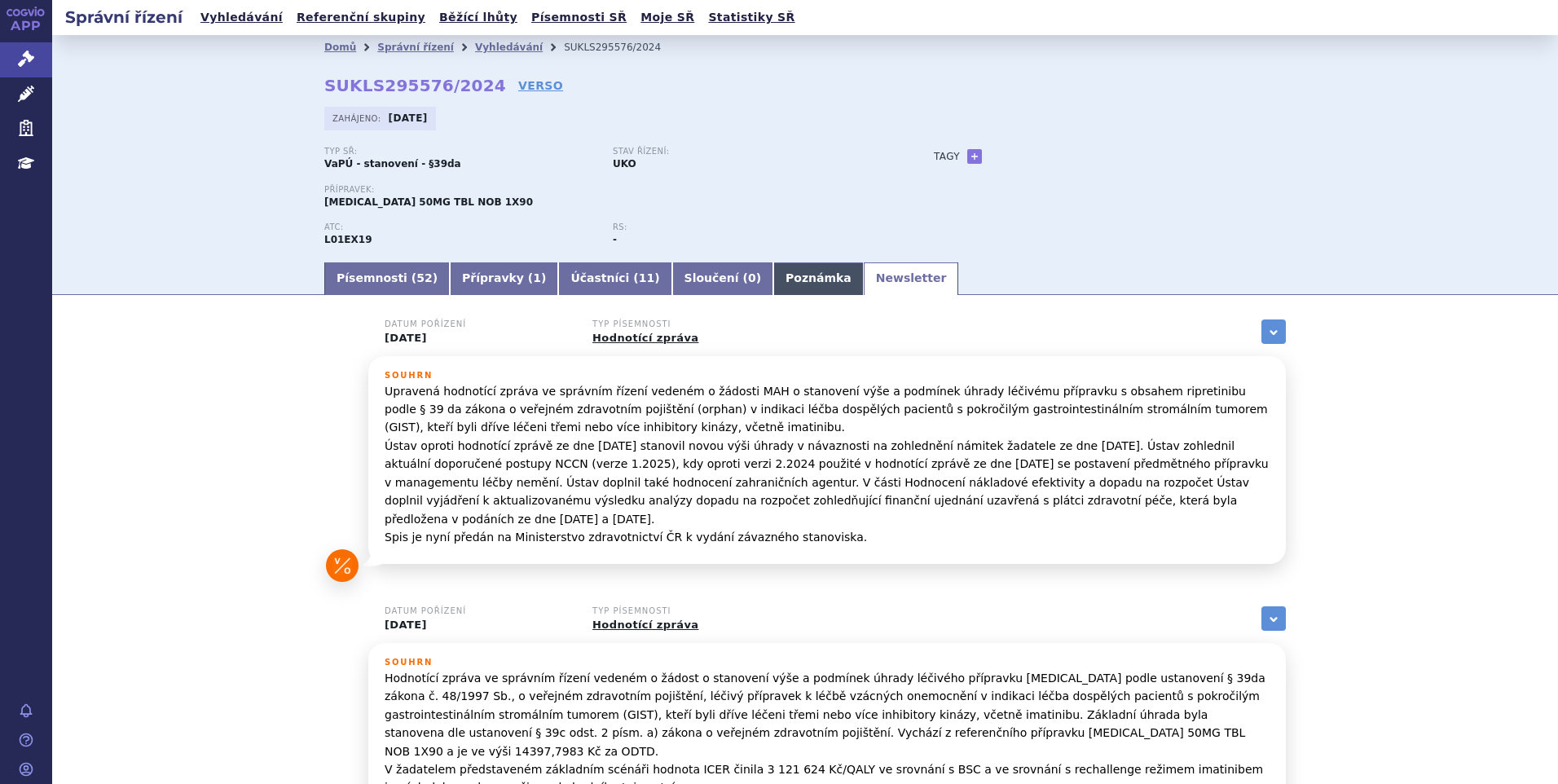
click at [773, 285] on link "Poznámka" at bounding box center [818, 279] width 90 height 33
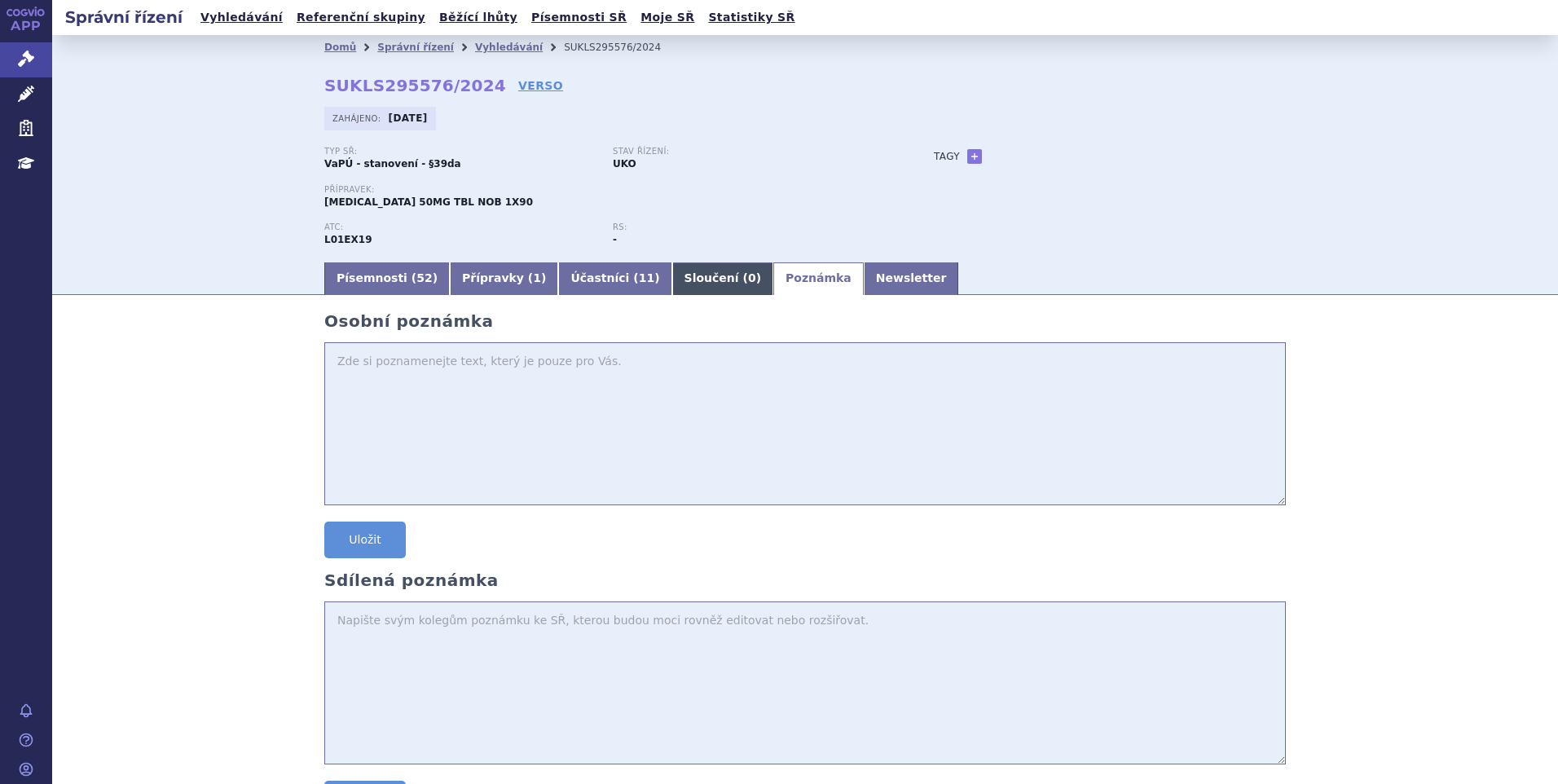
click at [674, 273] on link "Sloučení ( 0 )" at bounding box center [723, 279] width 101 height 33
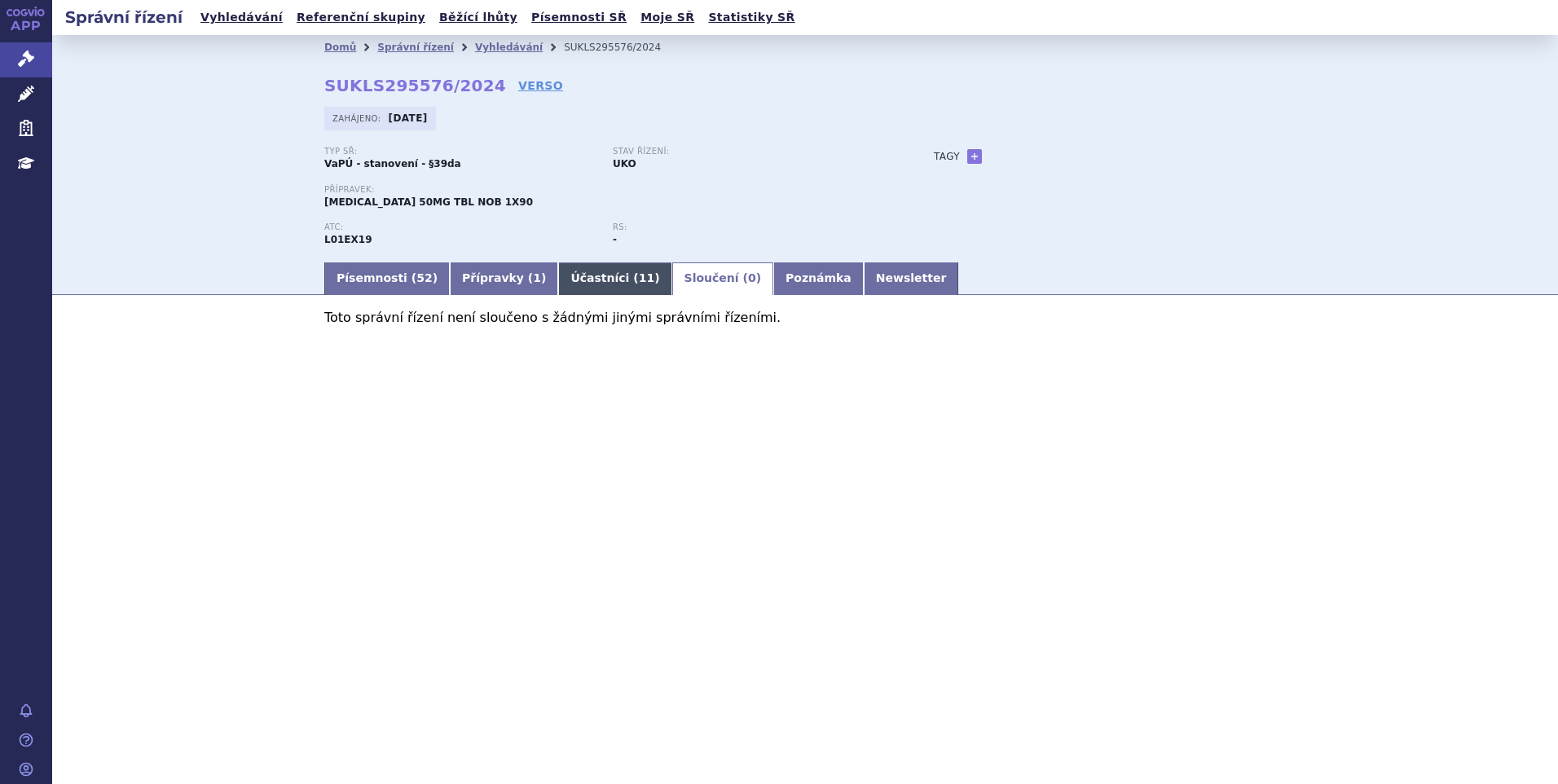
click at [594, 268] on link "Účastníci ( 11 )" at bounding box center [615, 279] width 113 height 33
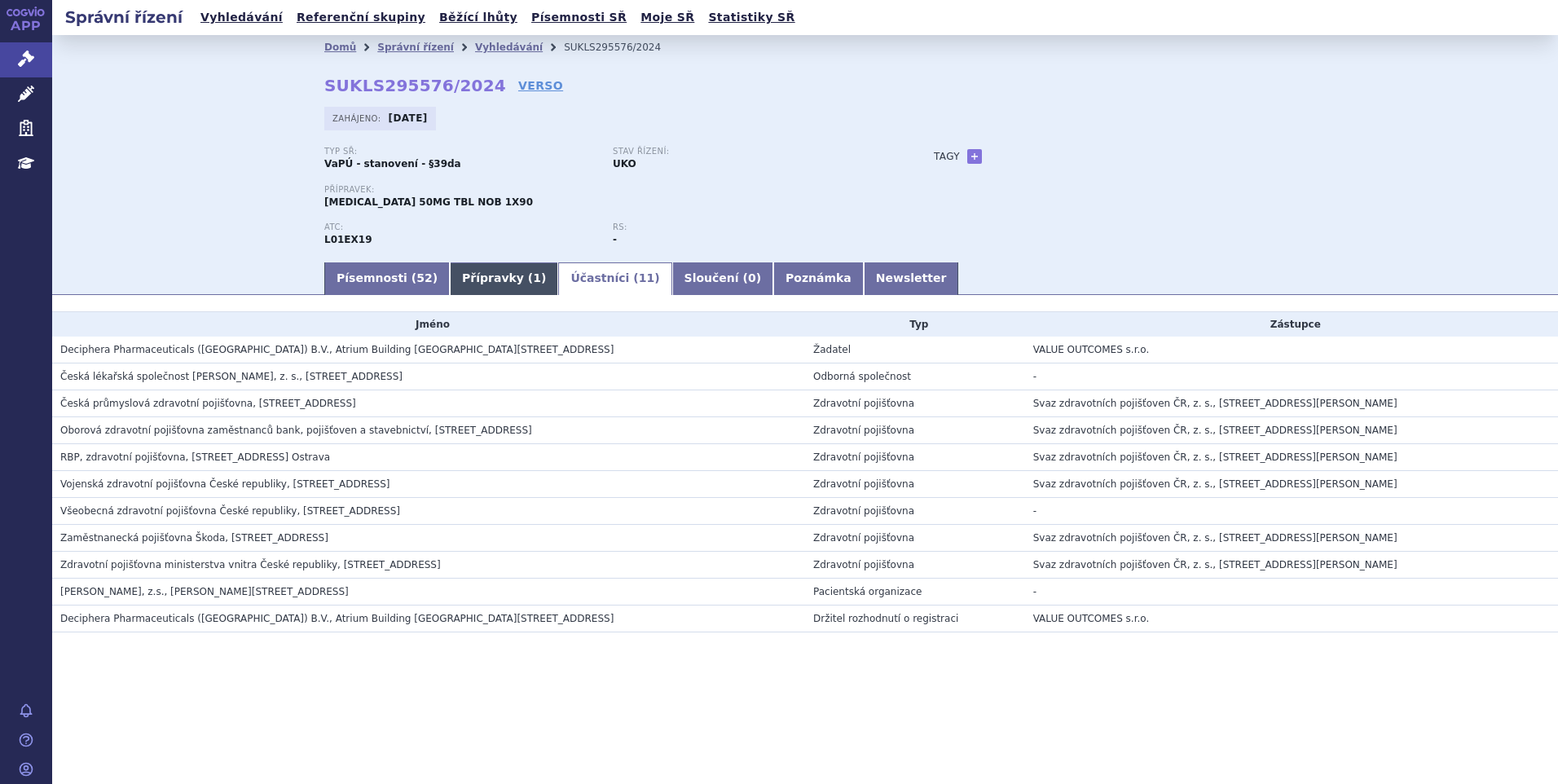
click at [475, 274] on link "Přípravky ( 1 )" at bounding box center [503, 279] width 109 height 33
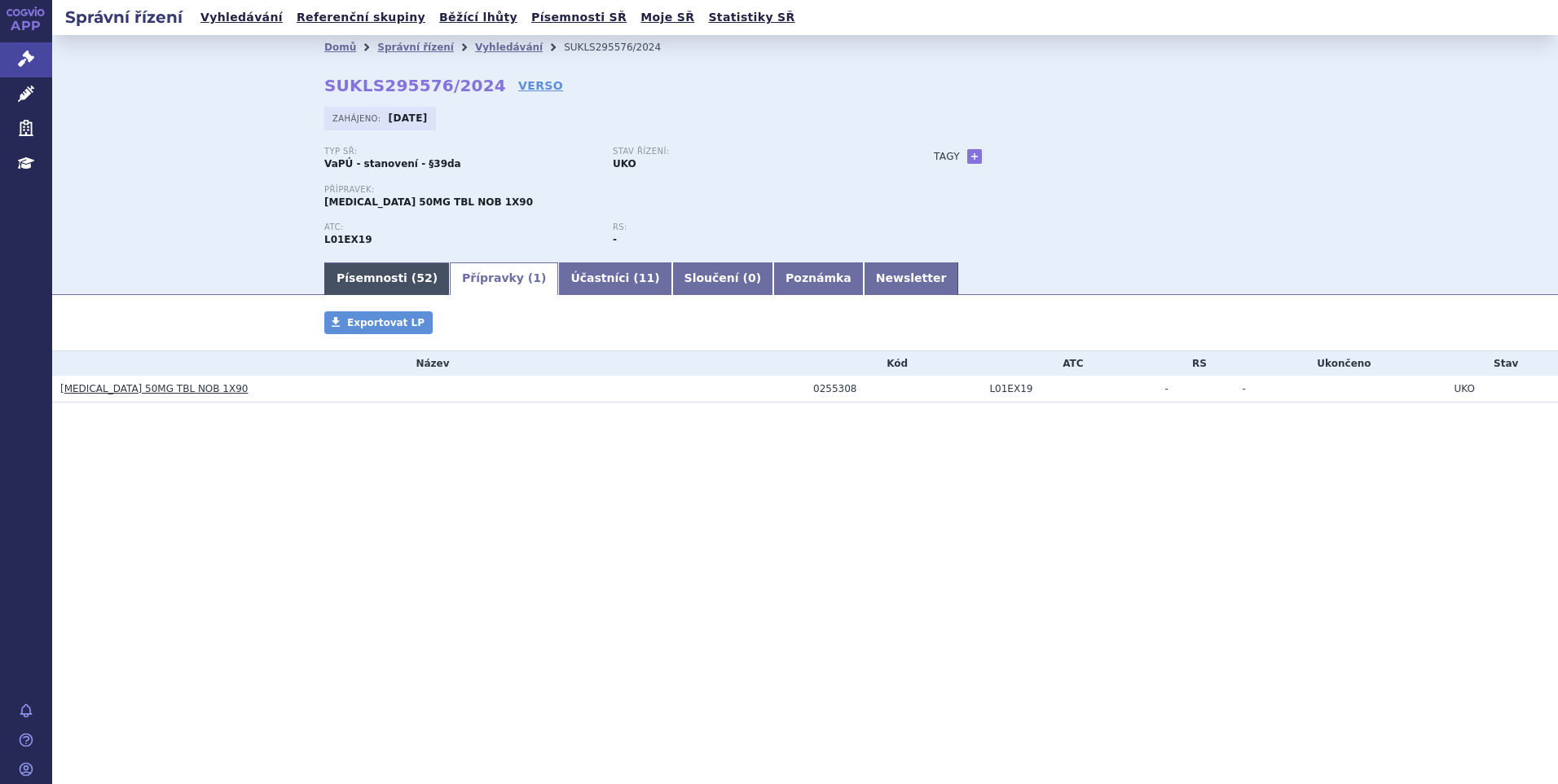
click at [364, 281] on link "Písemnosti ( 52 )" at bounding box center [387, 279] width 125 height 33
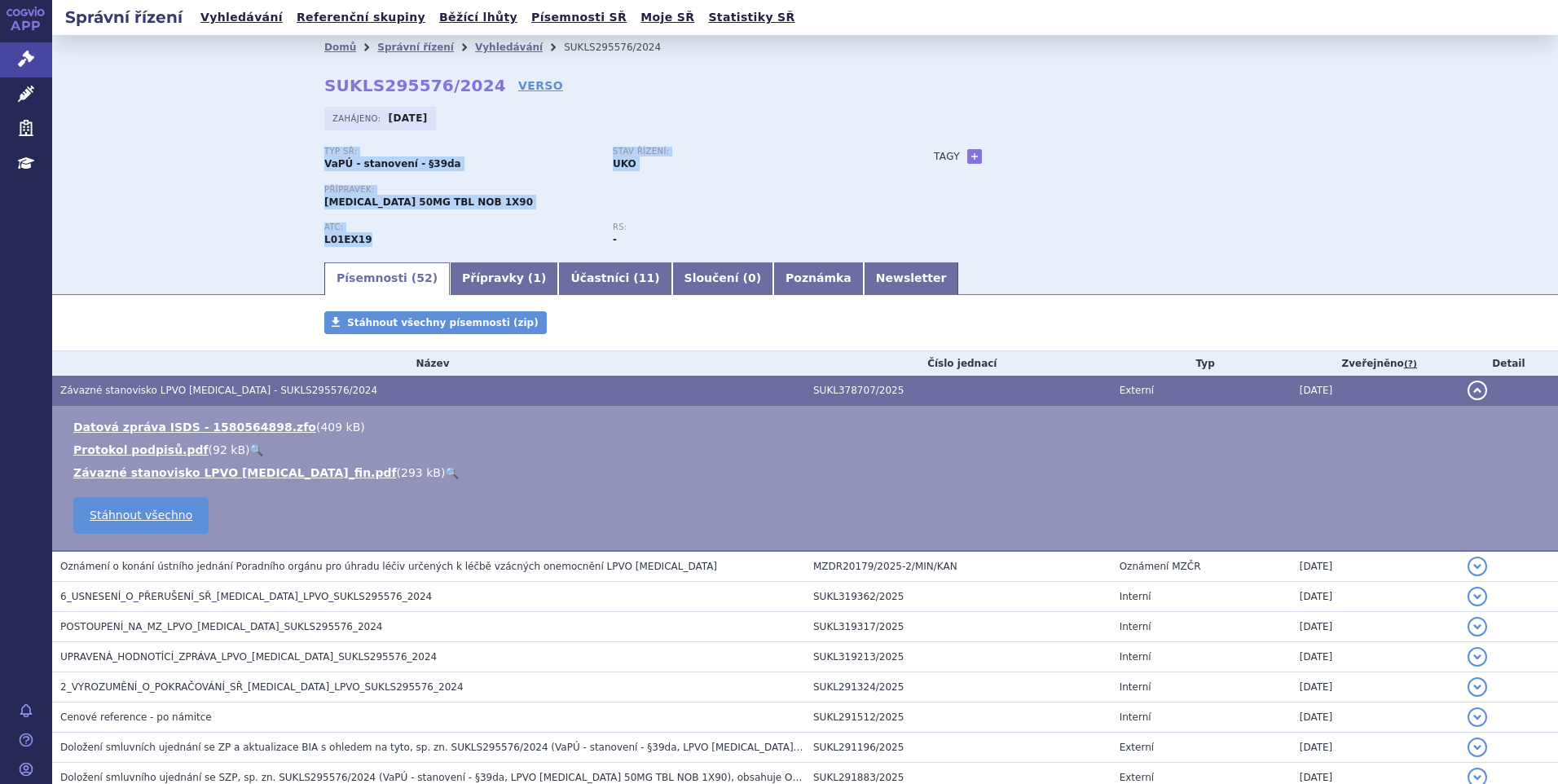
drag, startPoint x: 364, startPoint y: 239, endPoint x: 310, endPoint y: 148, distance: 105.8
click at [310, 148] on div "Domů Správní řízení Vyhledávání SUKLS295576/2024 SUKLS295576/2024 VERSO [GEOGRA…" at bounding box center [804, 159] width 1026 height 200
drag, startPoint x: 310, startPoint y: 148, endPoint x: 368, endPoint y: 200, distance: 77.9
click at [368, 200] on span "[MEDICAL_DATA] 50MG TBL NOB 1X90" at bounding box center [429, 202] width 208 height 11
click at [351, 238] on strong "L01EX19" at bounding box center [348, 239] width 48 height 11
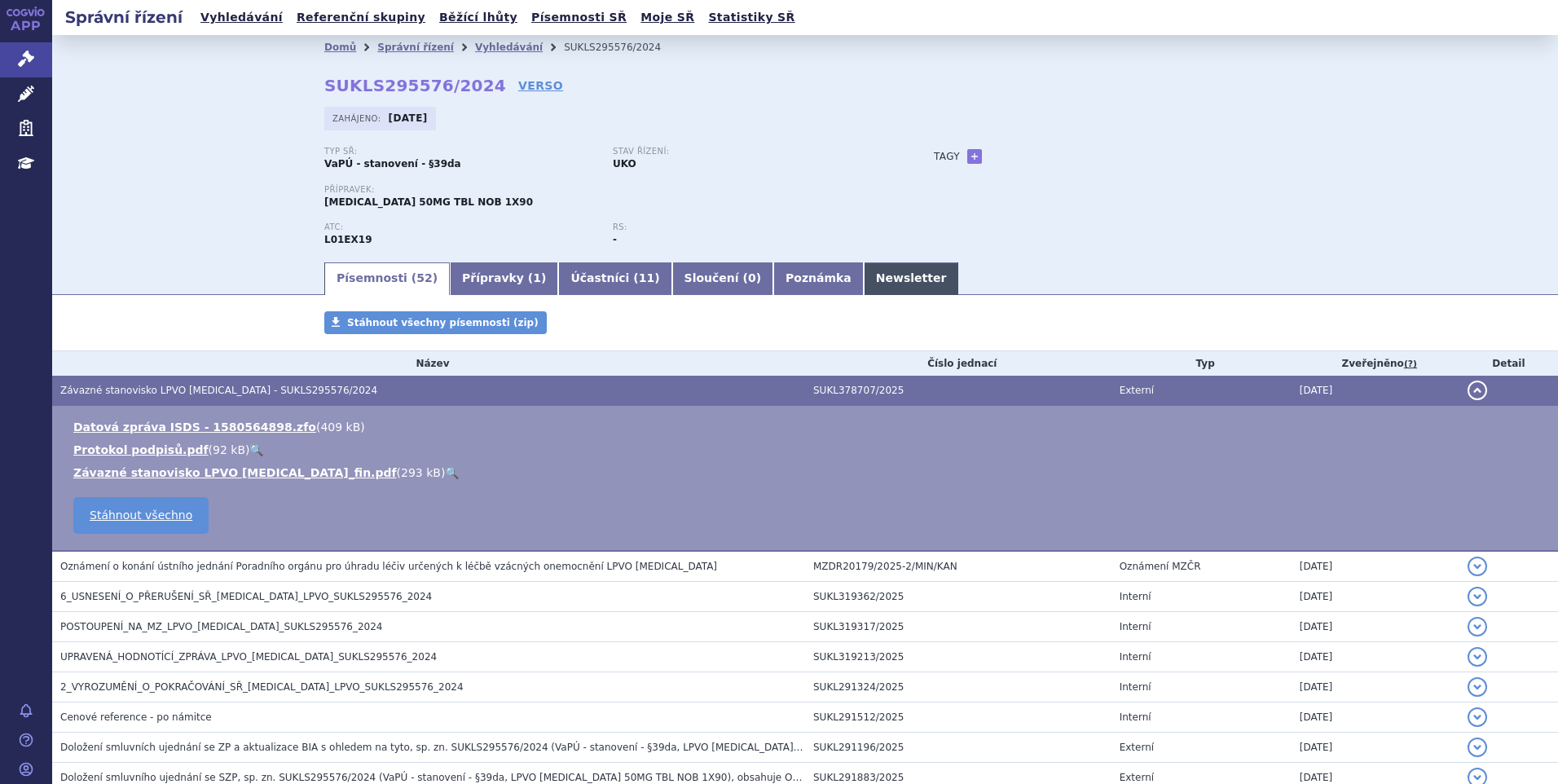
click at [864, 286] on link "Newsletter" at bounding box center [911, 279] width 95 height 33
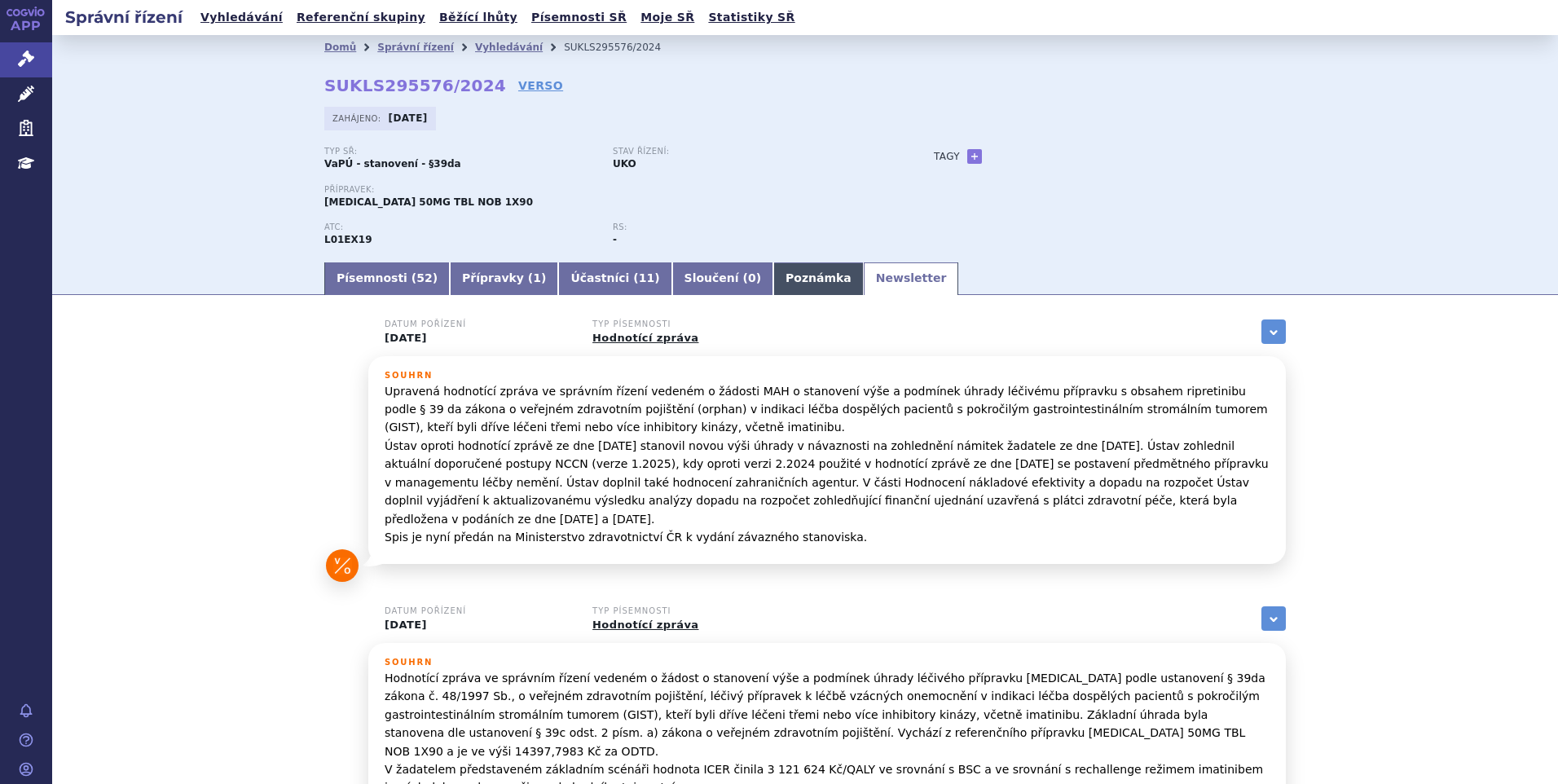
click at [773, 286] on link "Poznámka" at bounding box center [818, 279] width 90 height 33
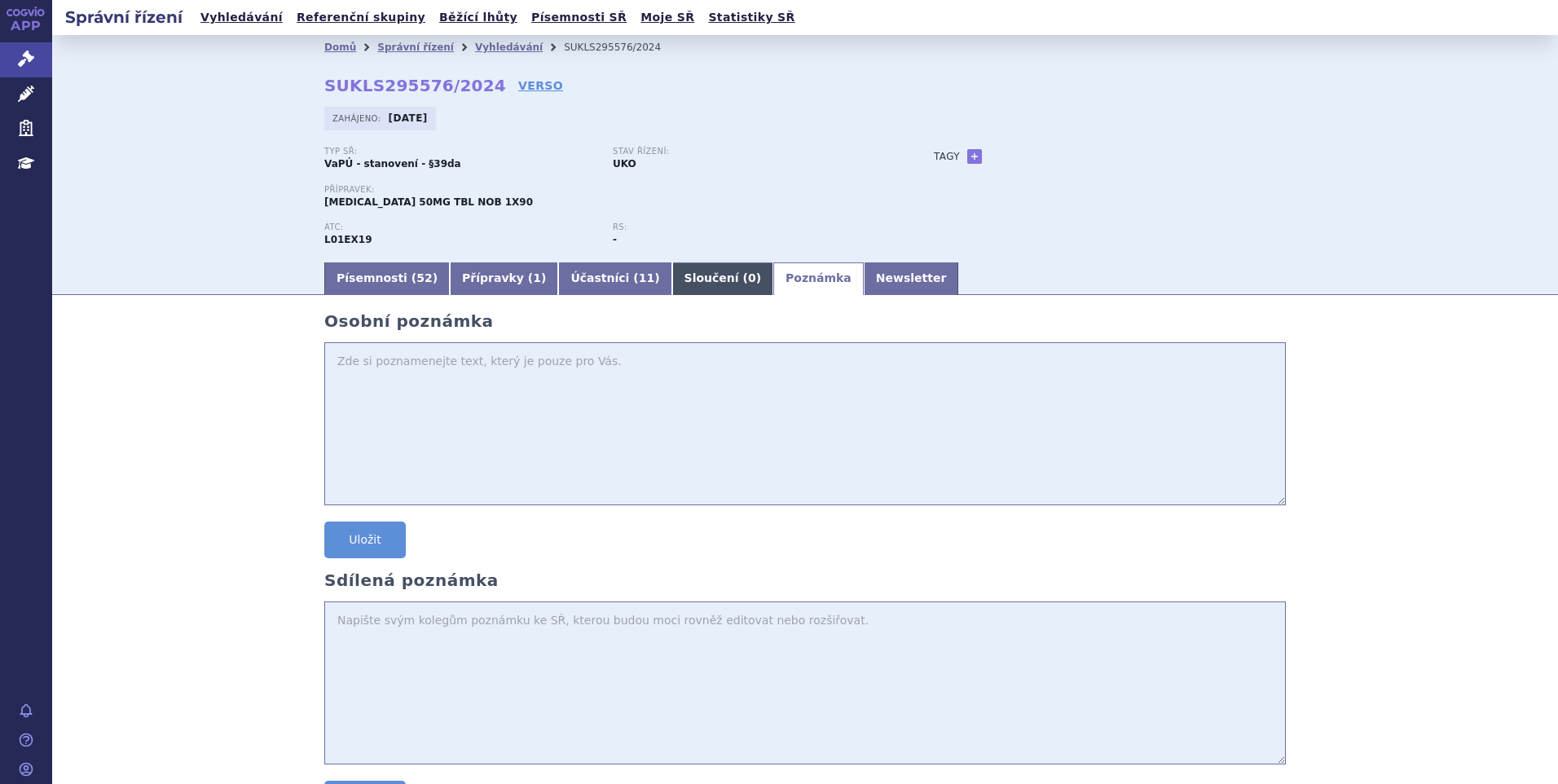
click at [673, 279] on link "Sloučení ( 0 )" at bounding box center [723, 279] width 101 height 33
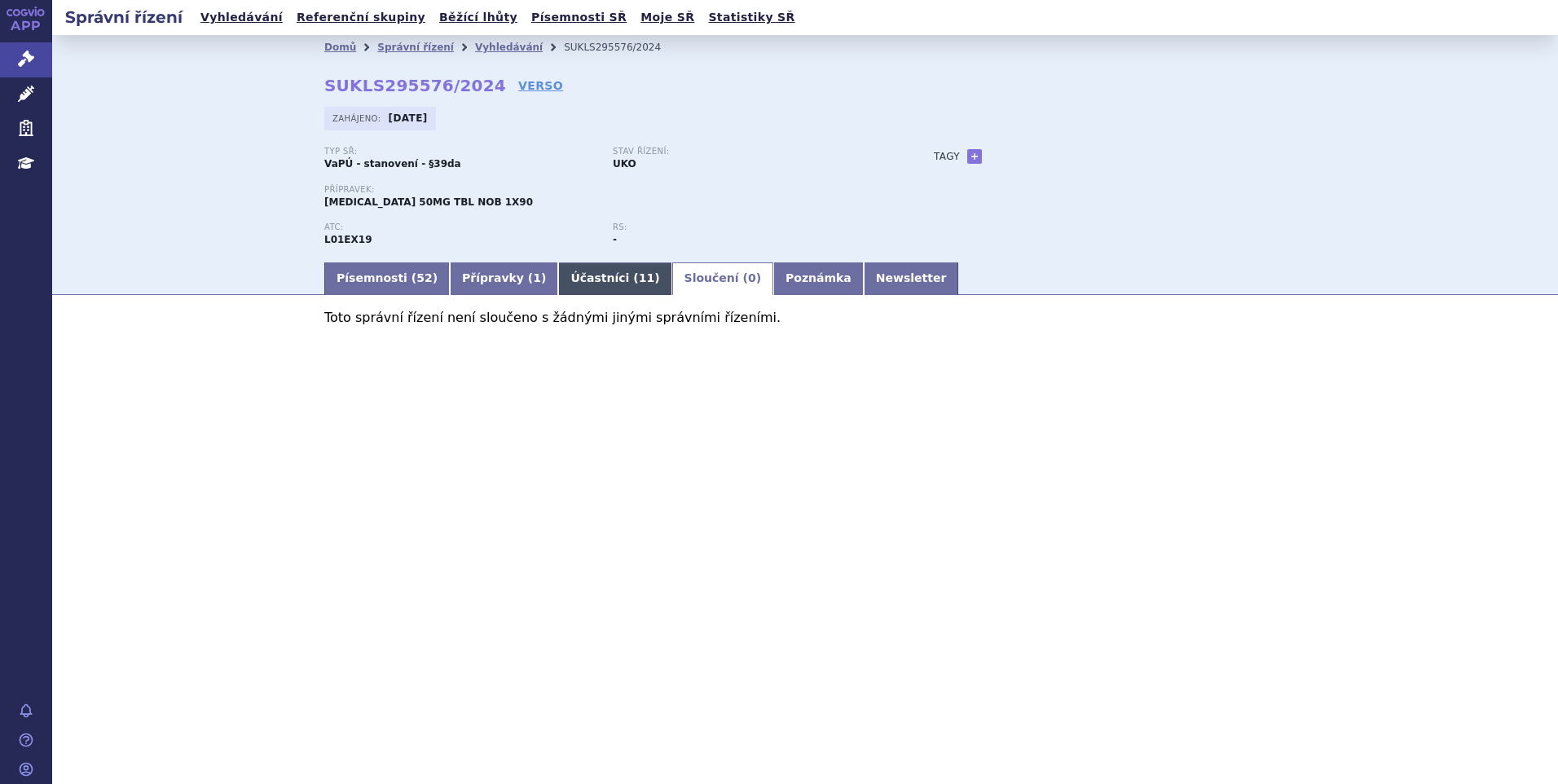
click at [639, 273] on span "11" at bounding box center [646, 278] width 16 height 13
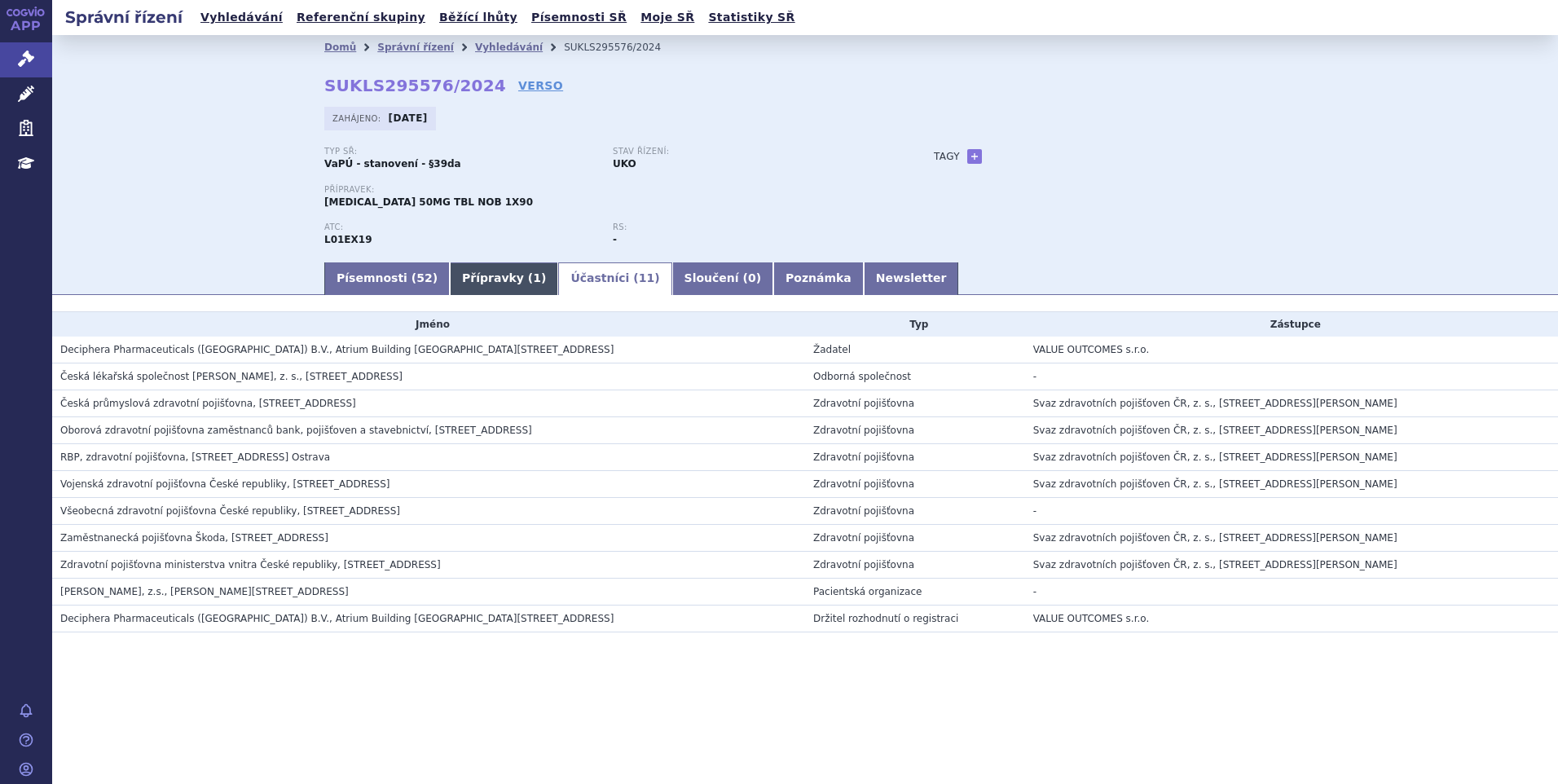
click at [475, 279] on link "Přípravky ( 1 )" at bounding box center [503, 279] width 109 height 33
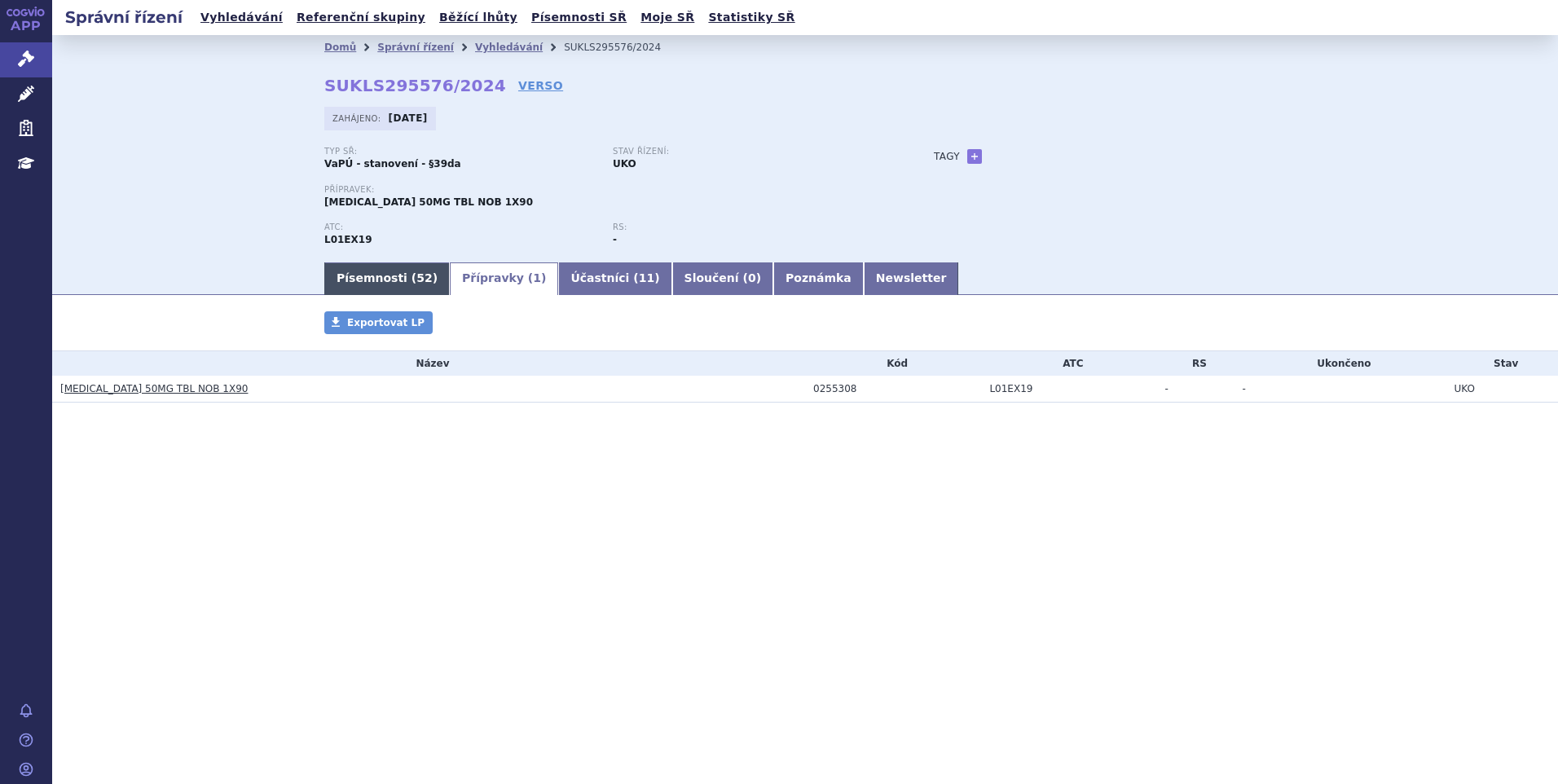
click at [417, 277] on span "52" at bounding box center [424, 278] width 16 height 13
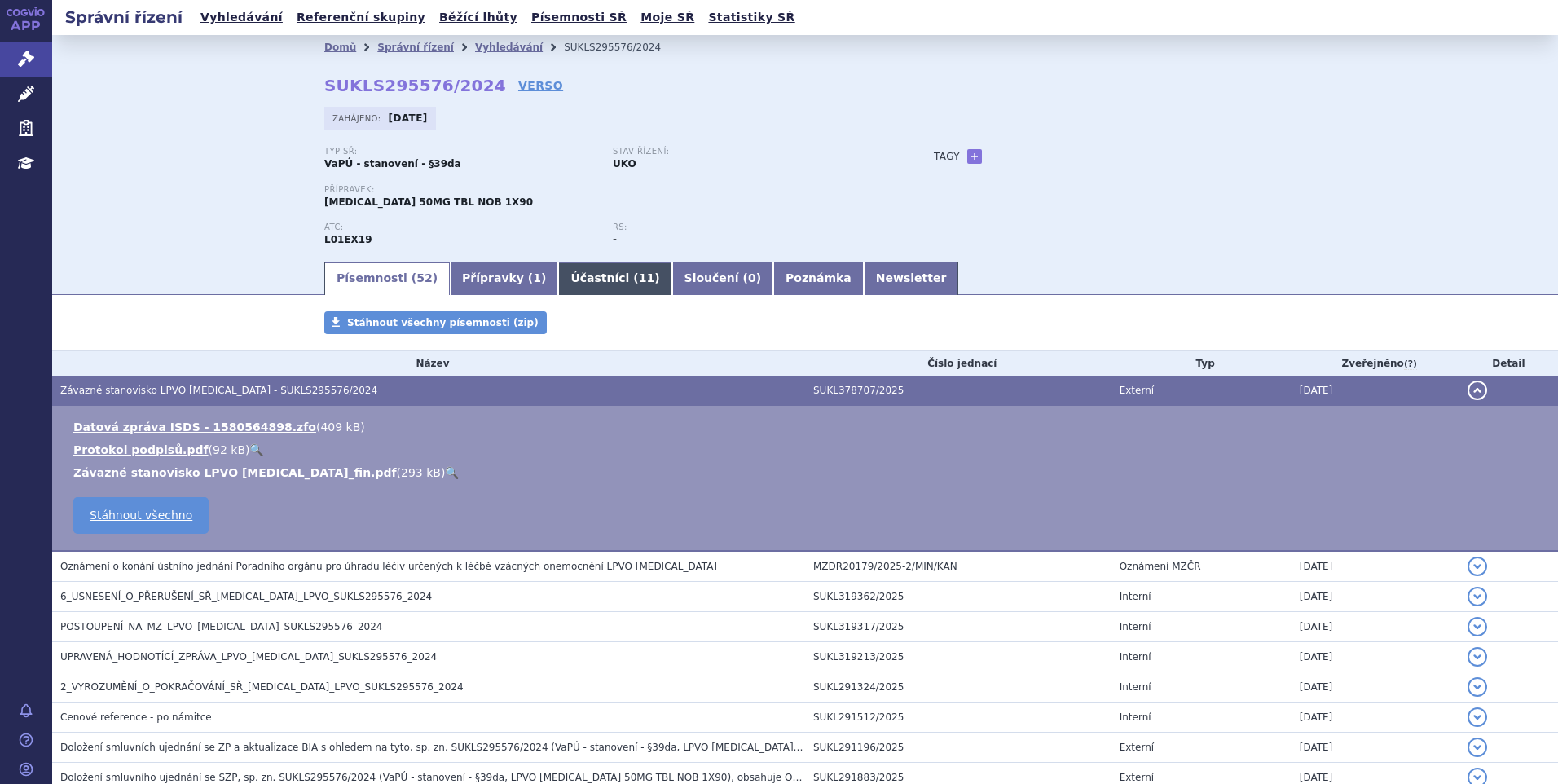
click at [639, 271] on span "11" at bounding box center [646, 278] width 16 height 13
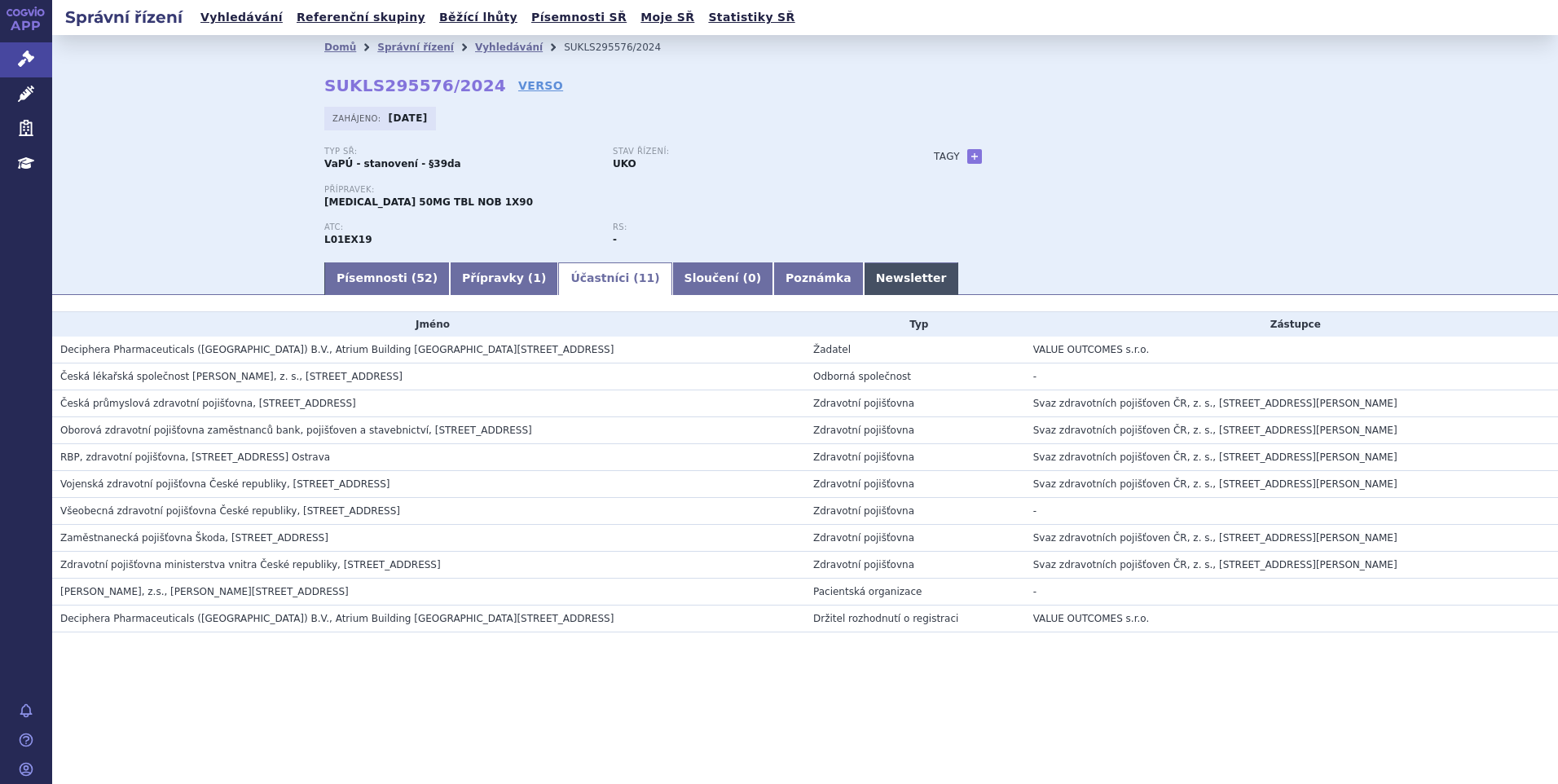
click at [864, 290] on link "Newsletter" at bounding box center [911, 279] width 95 height 33
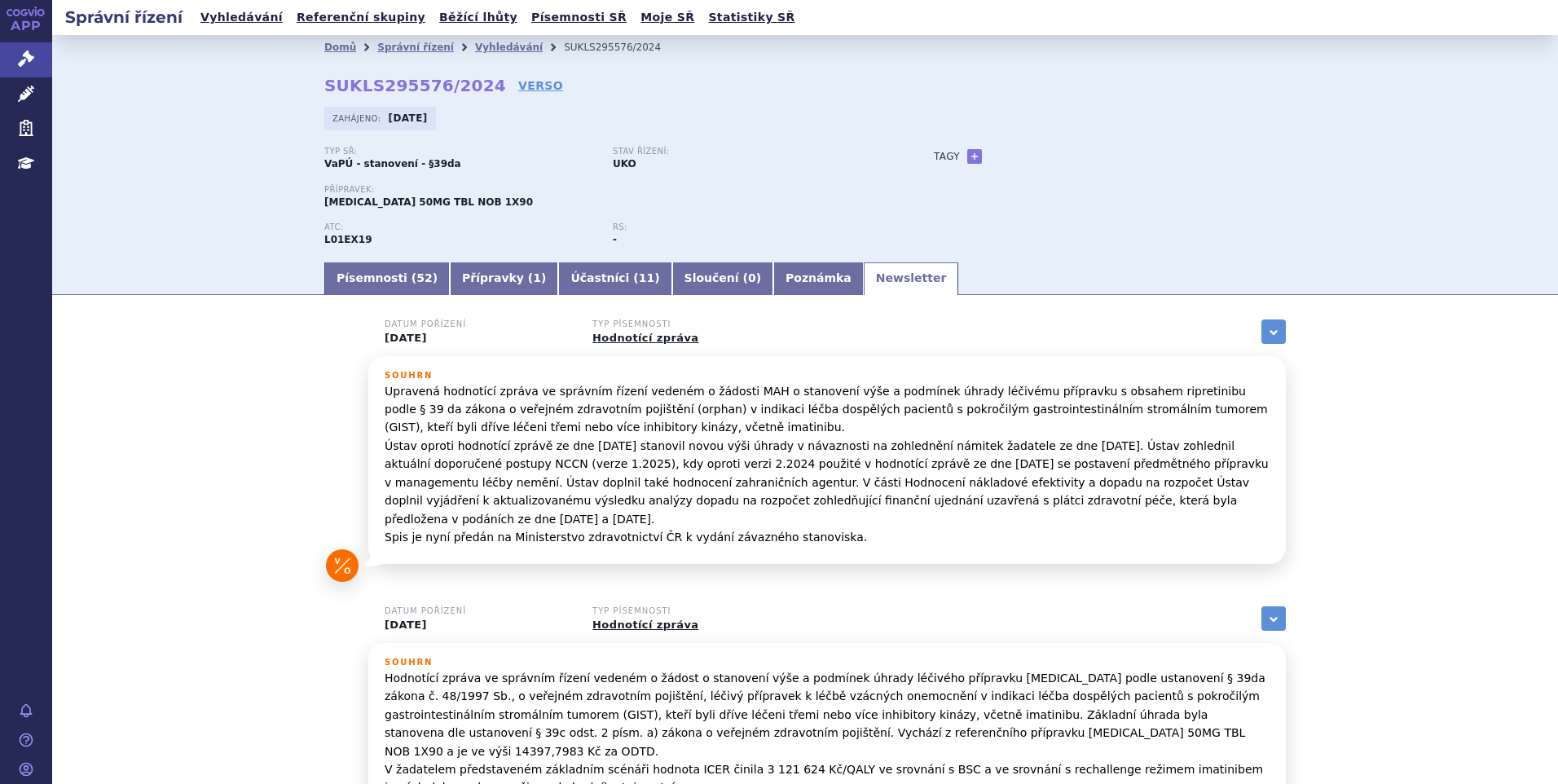
click at [737, 301] on section "Domů Správní řízení Vyhledávání SUKLS295576/2024 SUKLS295576/2024 VERSO [GEOGRA…" at bounding box center [805, 683] width 1506 height 1298
click at [773, 295] on link "Poznámka" at bounding box center [818, 279] width 90 height 33
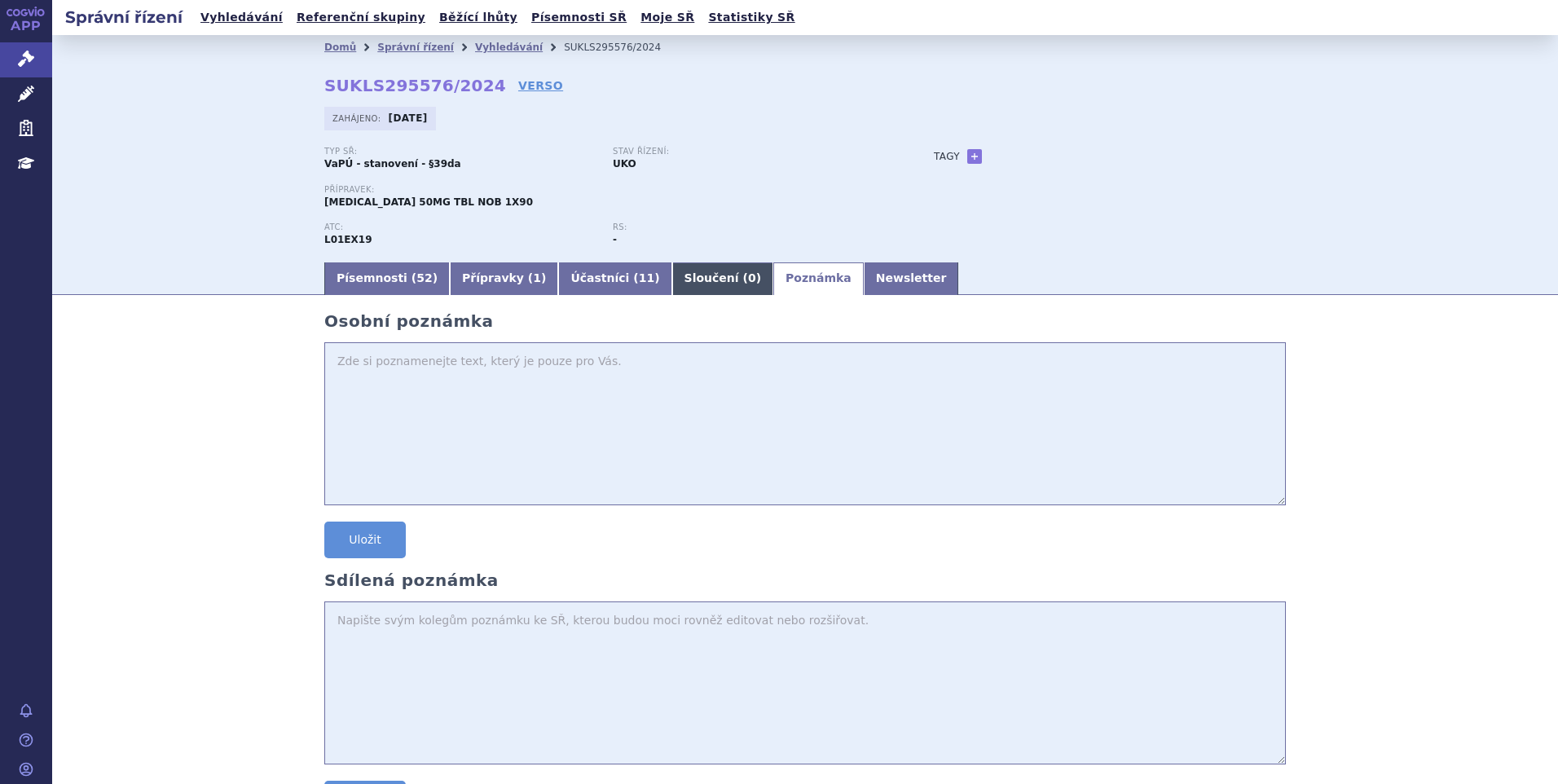
click at [673, 277] on link "Sloučení ( 0 )" at bounding box center [723, 279] width 101 height 33
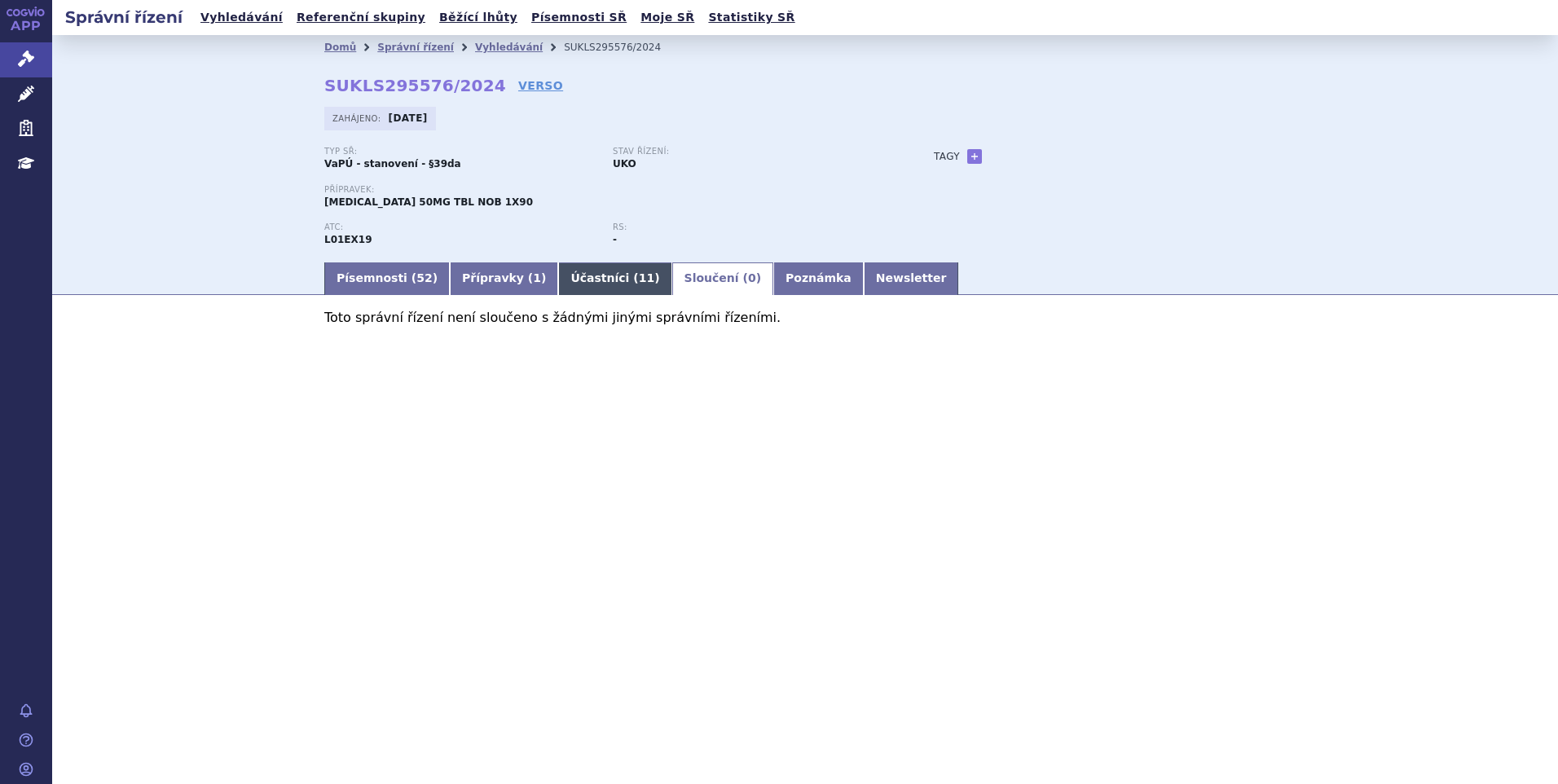
click at [572, 274] on link "Účastníci ( 11 )" at bounding box center [615, 279] width 113 height 33
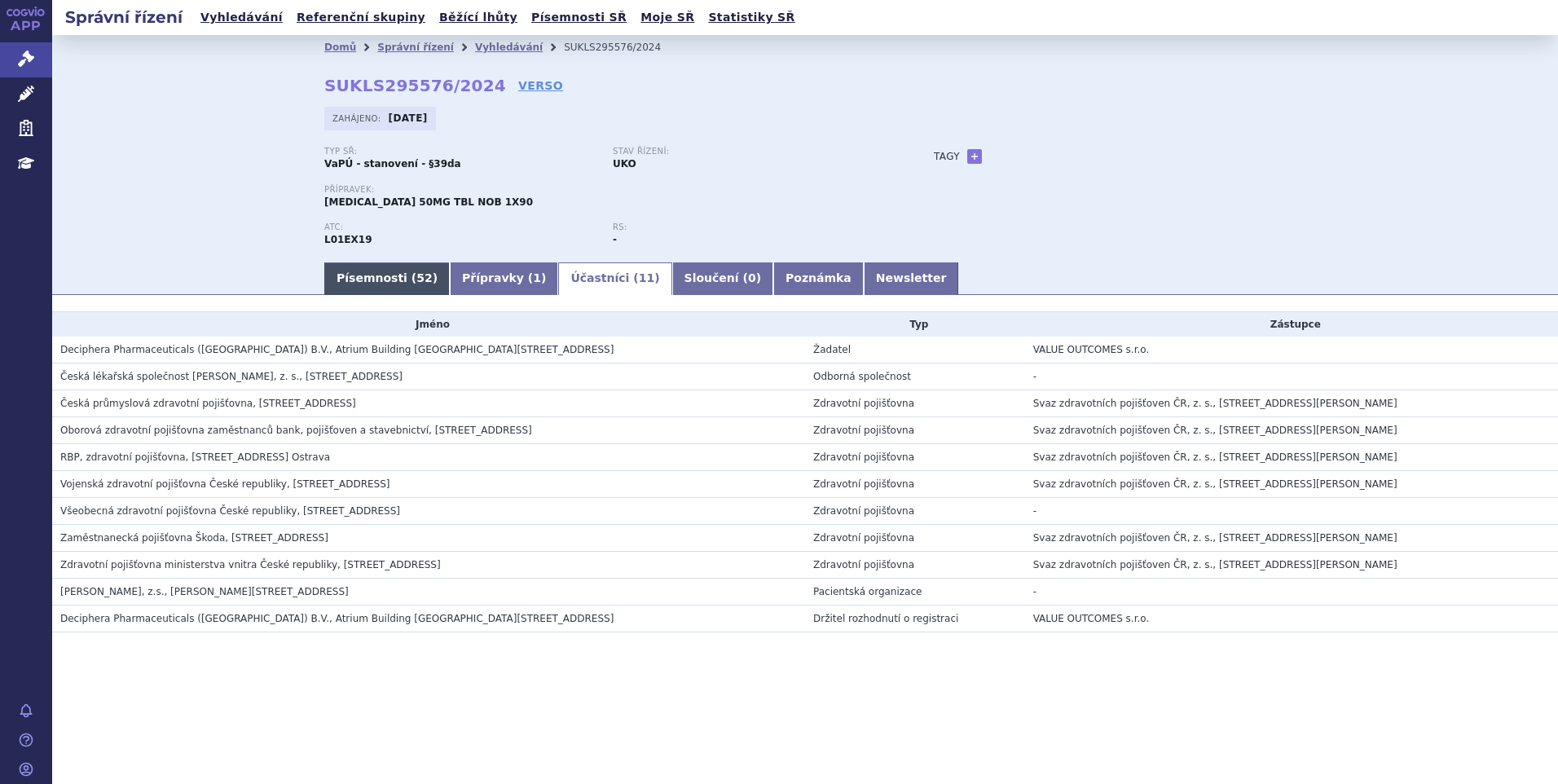
click at [417, 282] on span "52" at bounding box center [424, 278] width 16 height 13
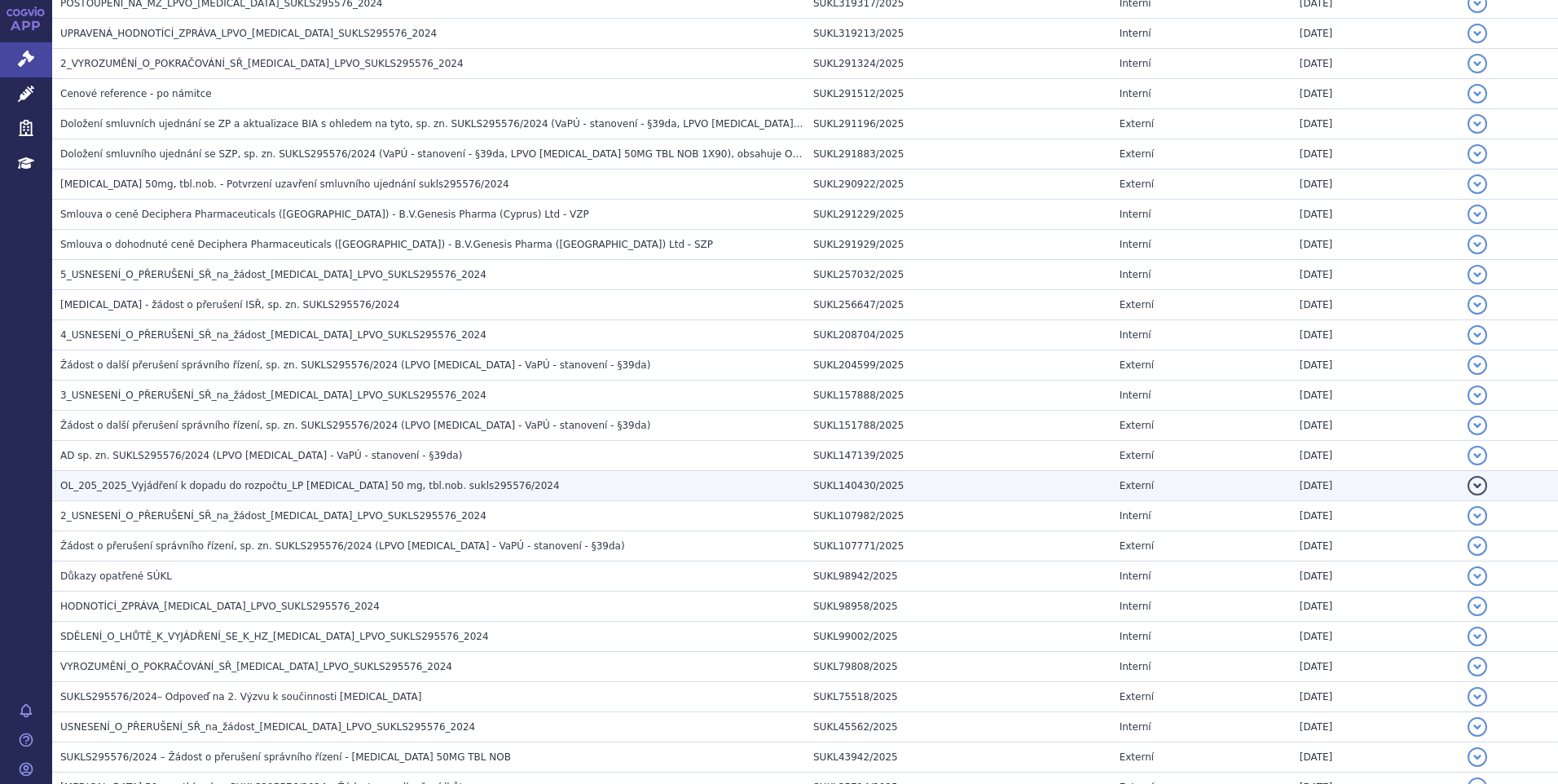
scroll to position [652, 0]
